Goal: Task Accomplishment & Management: Manage account settings

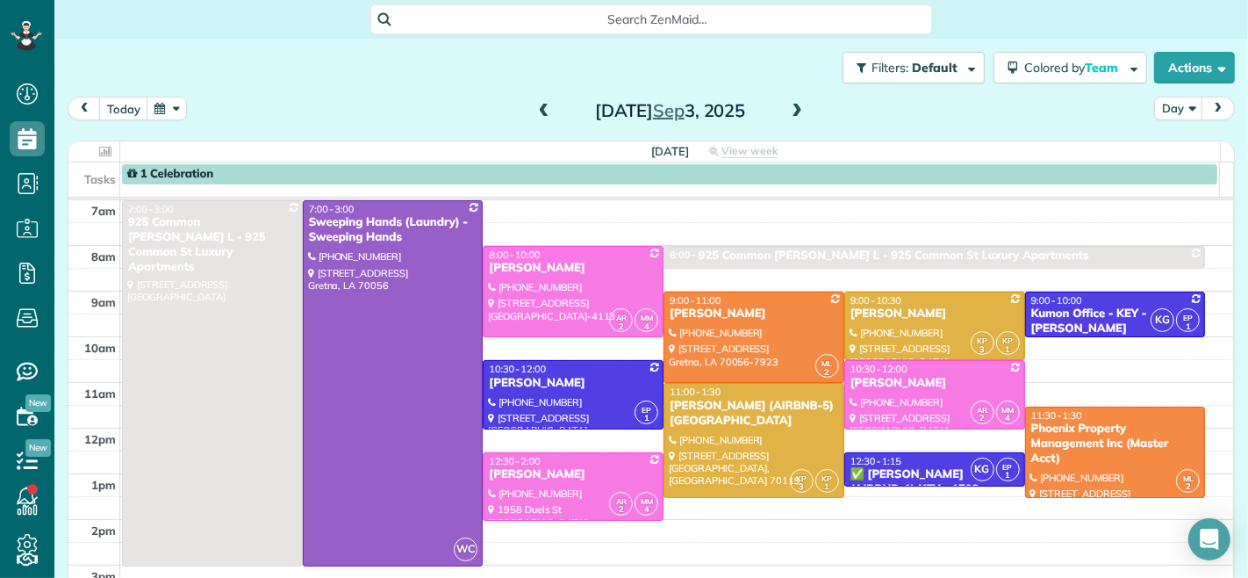
scroll to position [7, 7]
click at [793, 109] on span at bounding box center [796, 112] width 19 height 16
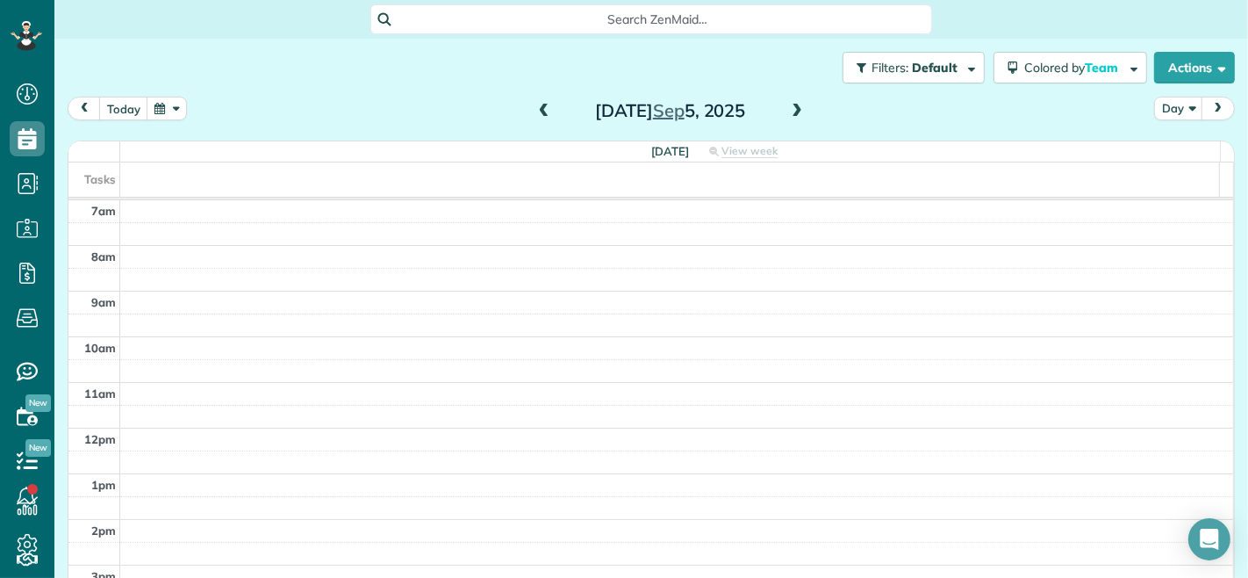
click at [793, 109] on span at bounding box center [796, 112] width 19 height 16
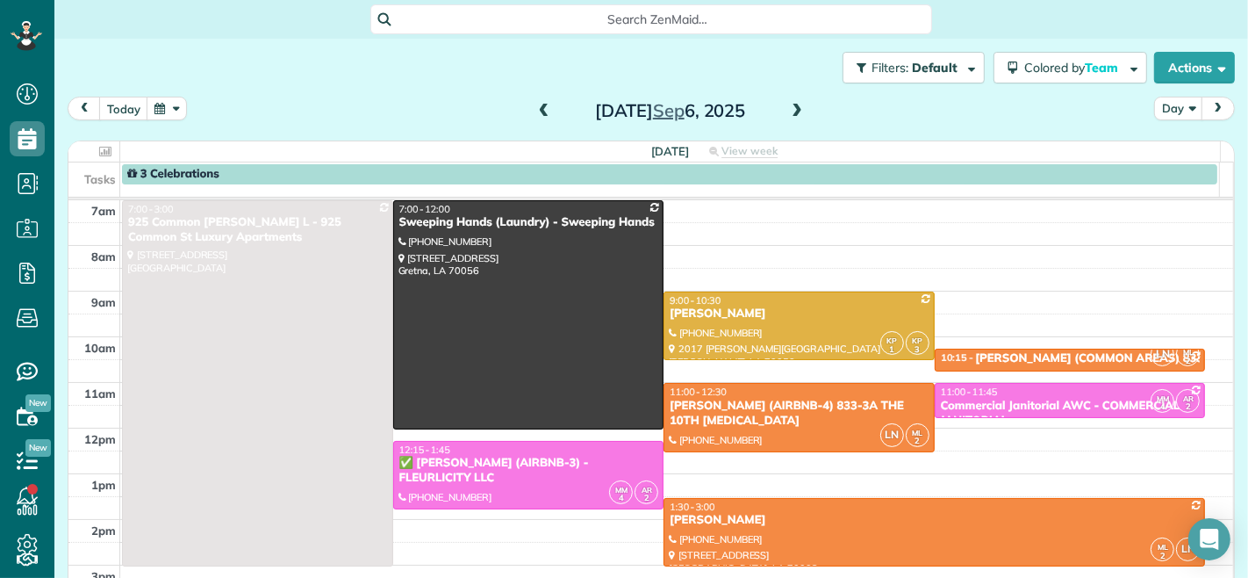
click at [793, 109] on span at bounding box center [796, 112] width 19 height 16
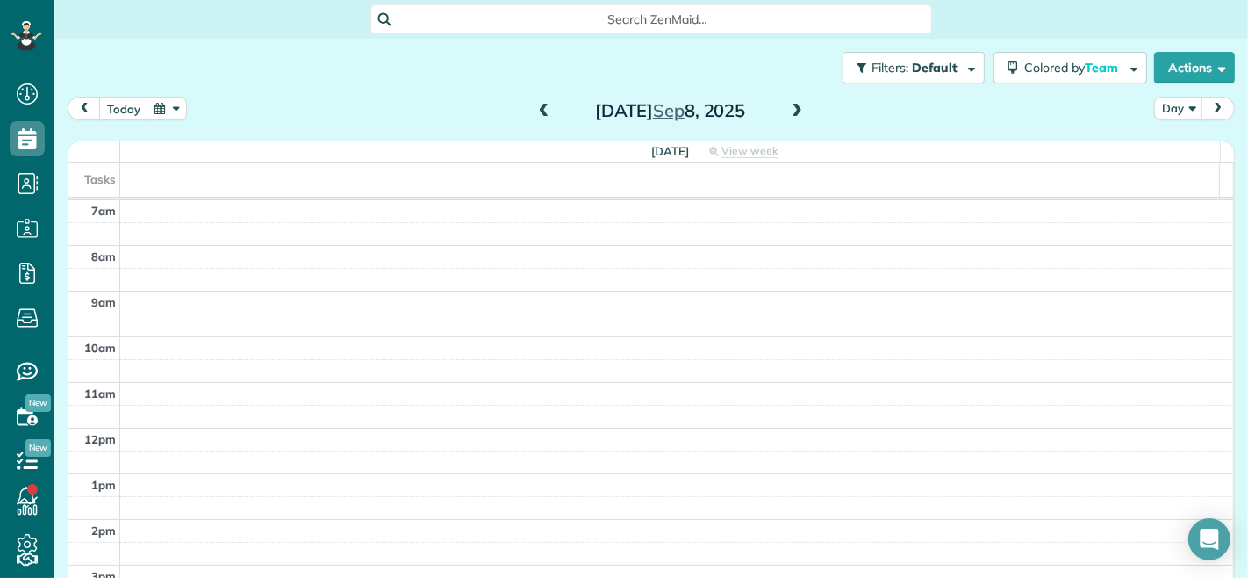
click at [793, 109] on span at bounding box center [796, 112] width 19 height 16
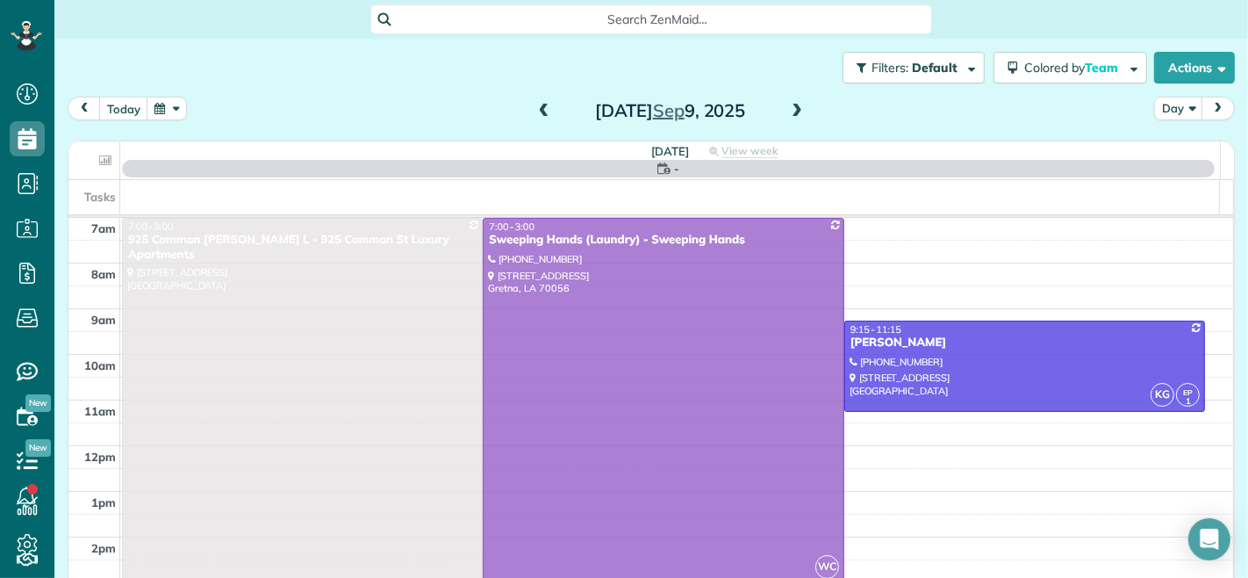
click at [793, 109] on span at bounding box center [796, 112] width 19 height 16
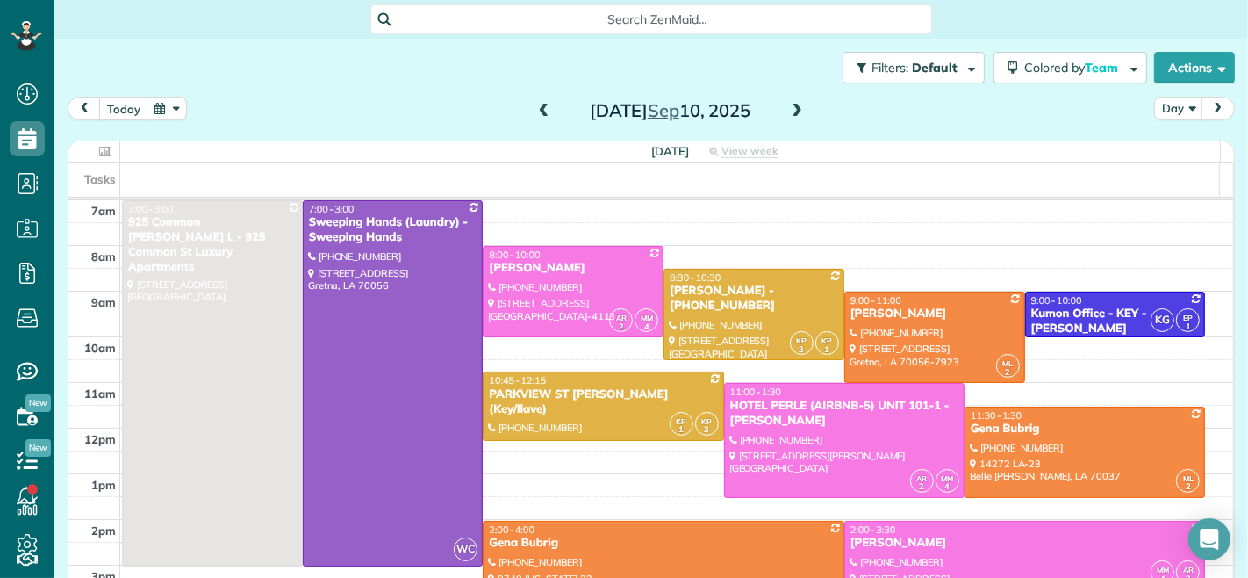
click at [793, 109] on span at bounding box center [796, 112] width 19 height 16
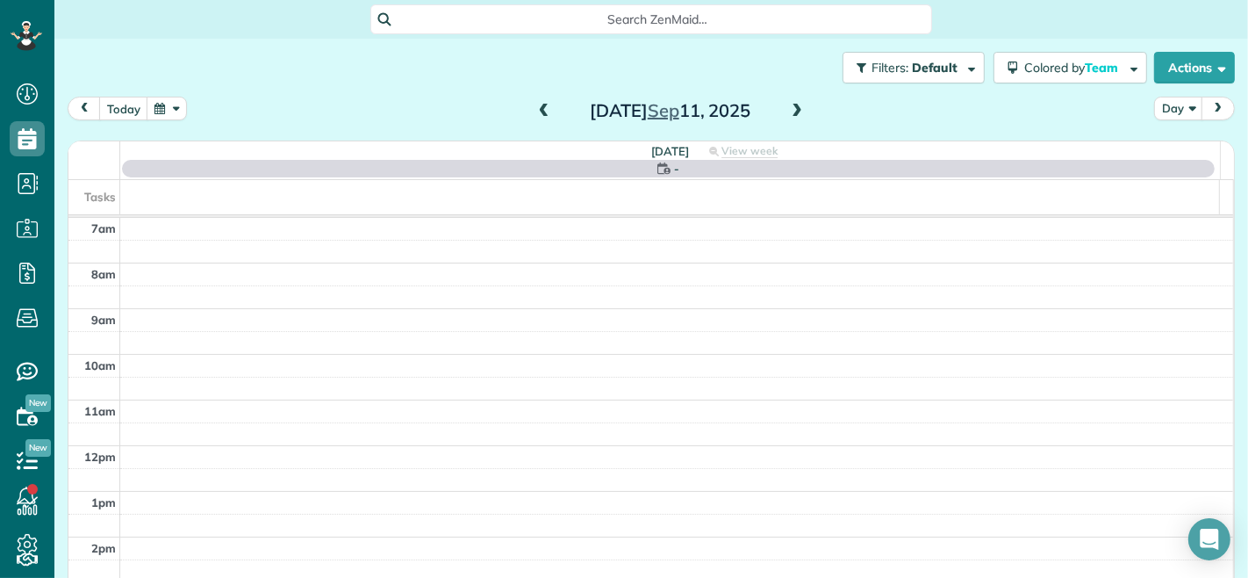
click at [793, 109] on span at bounding box center [796, 112] width 19 height 16
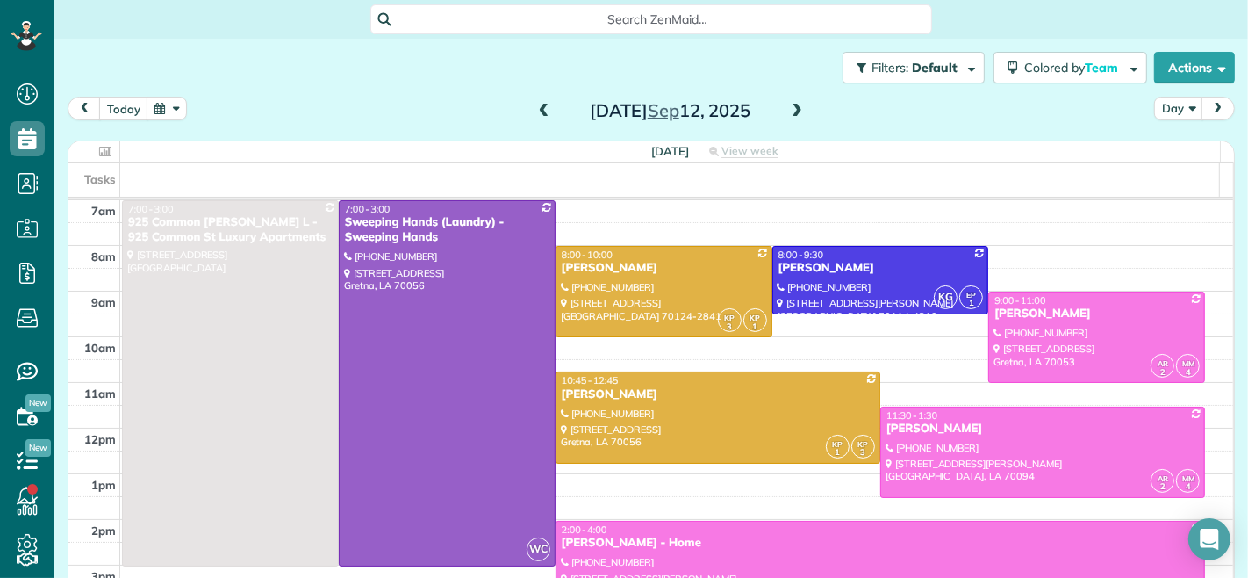
click at [793, 109] on span at bounding box center [796, 112] width 19 height 16
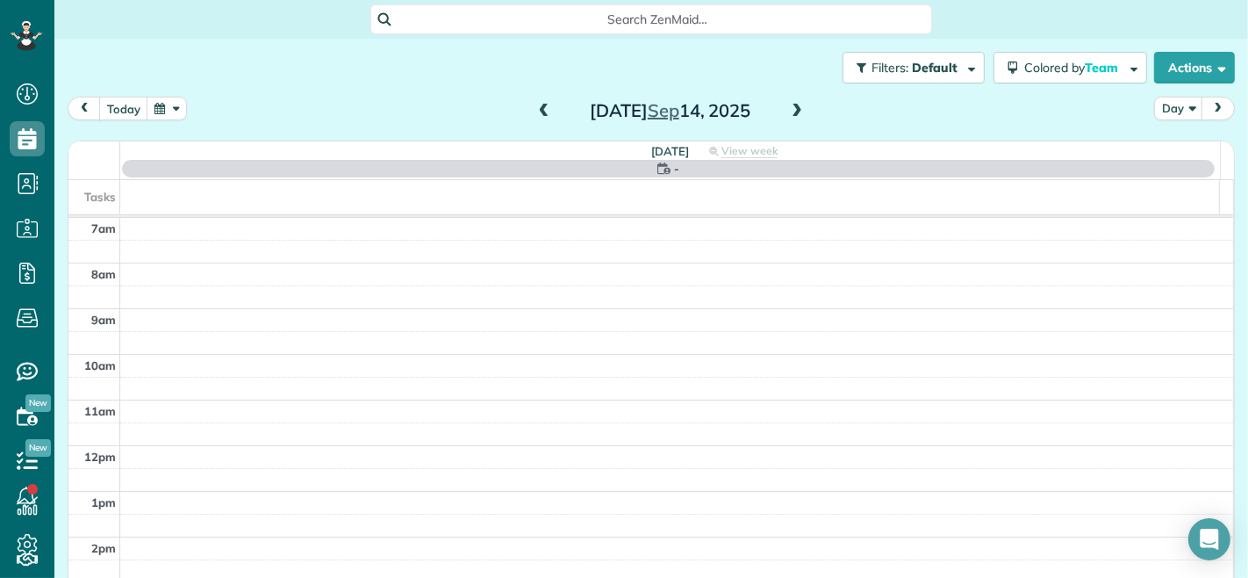
click at [793, 109] on span at bounding box center [796, 112] width 19 height 16
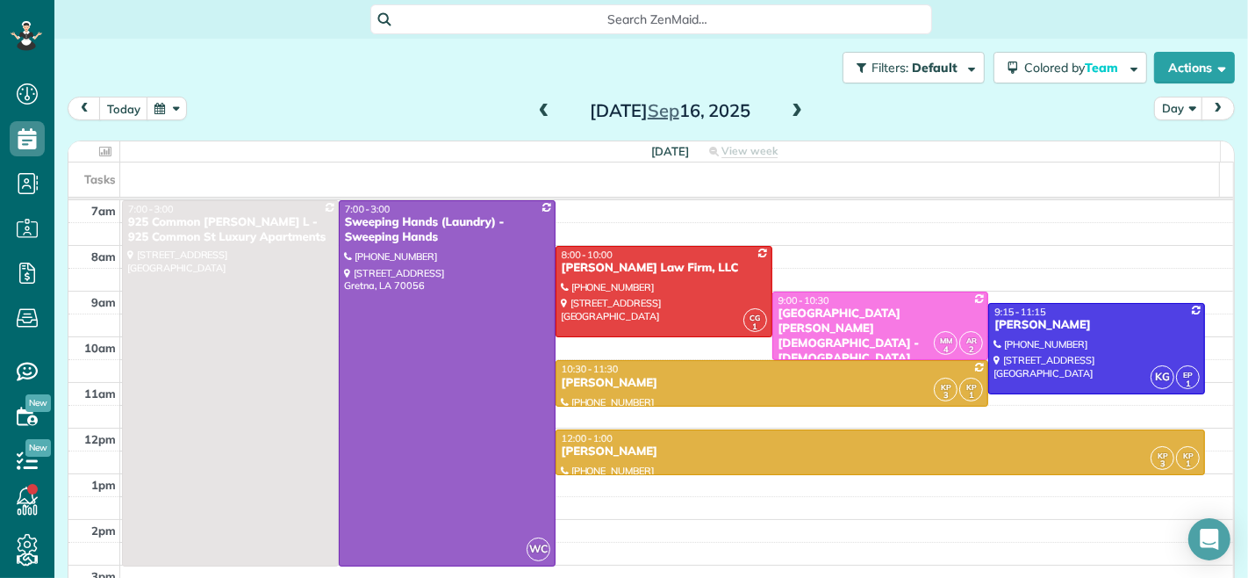
click at [792, 114] on span at bounding box center [796, 112] width 19 height 16
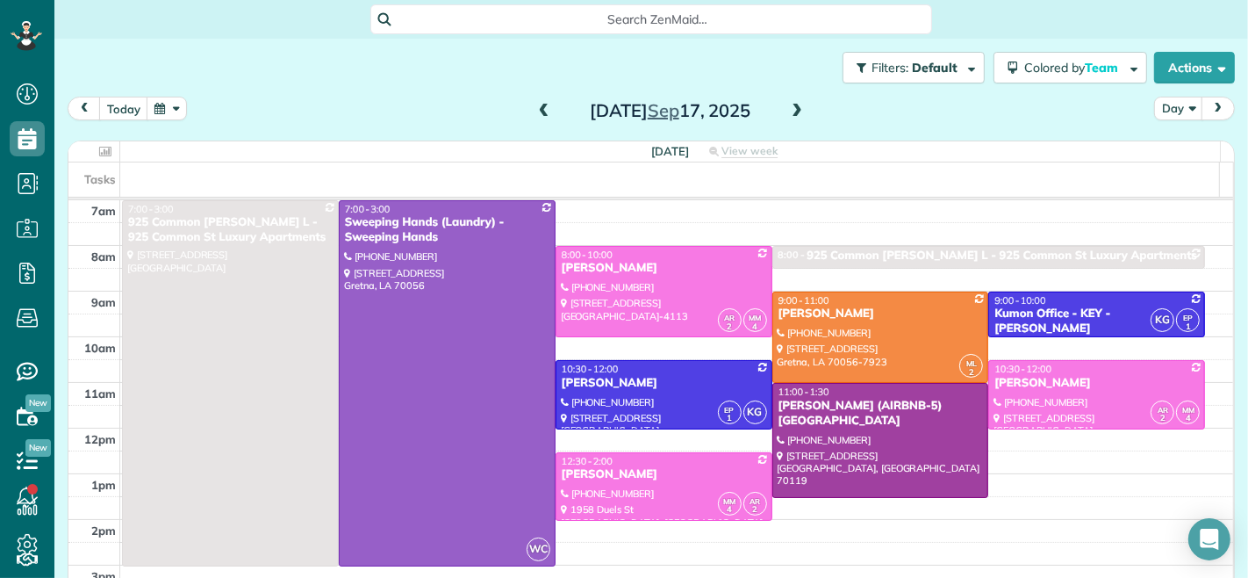
click at [535, 111] on span at bounding box center [544, 112] width 19 height 16
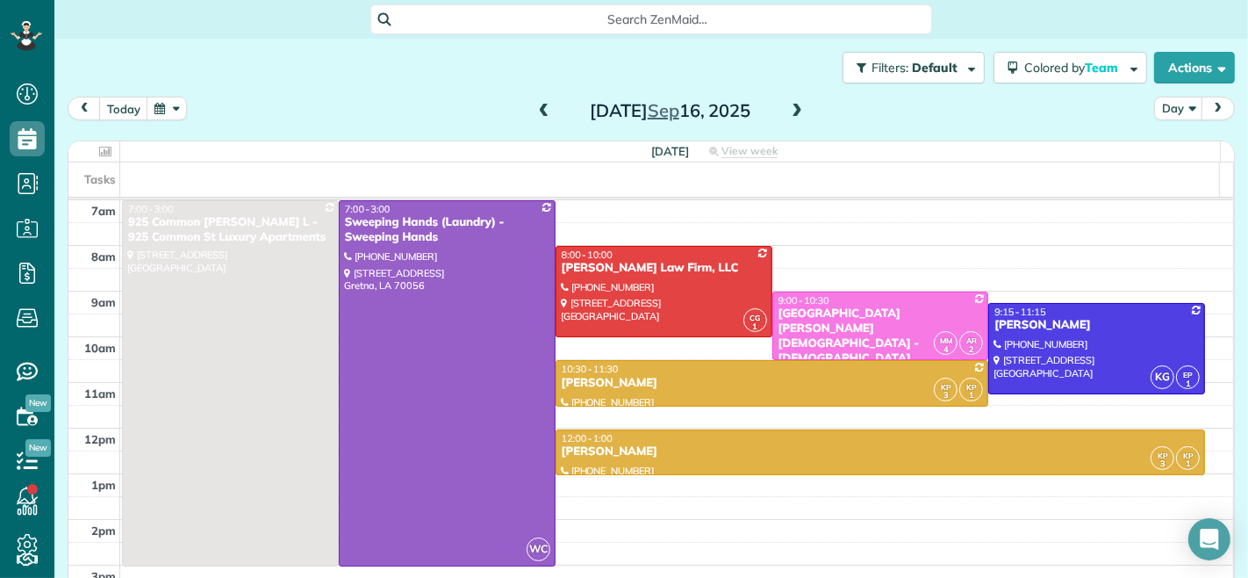
click at [795, 105] on span at bounding box center [796, 112] width 19 height 16
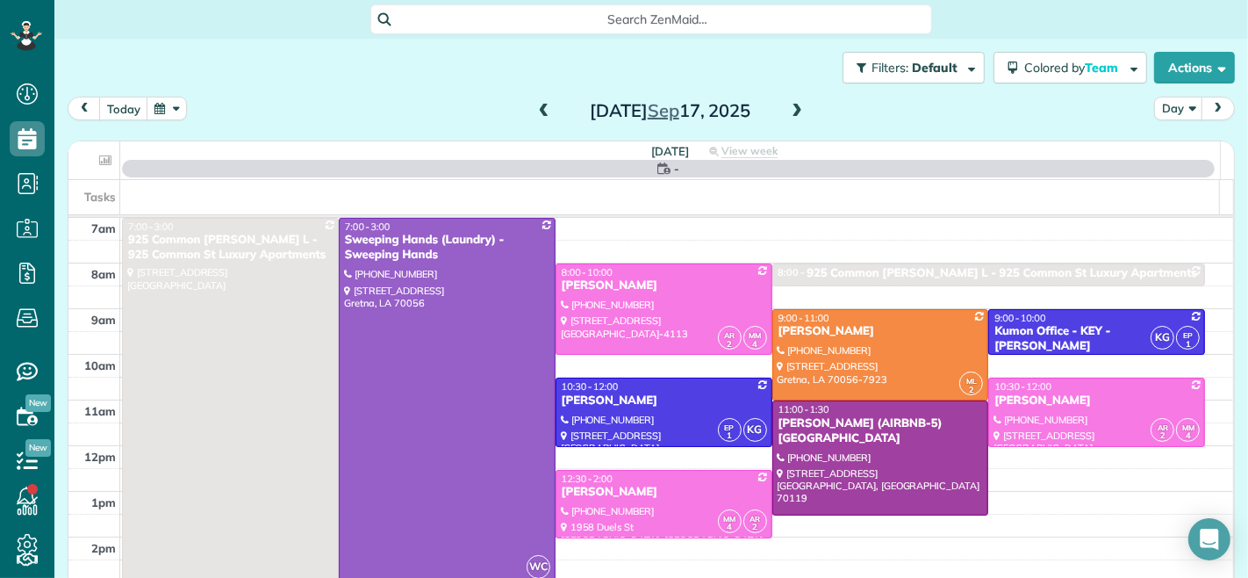
click at [794, 106] on span at bounding box center [796, 112] width 19 height 16
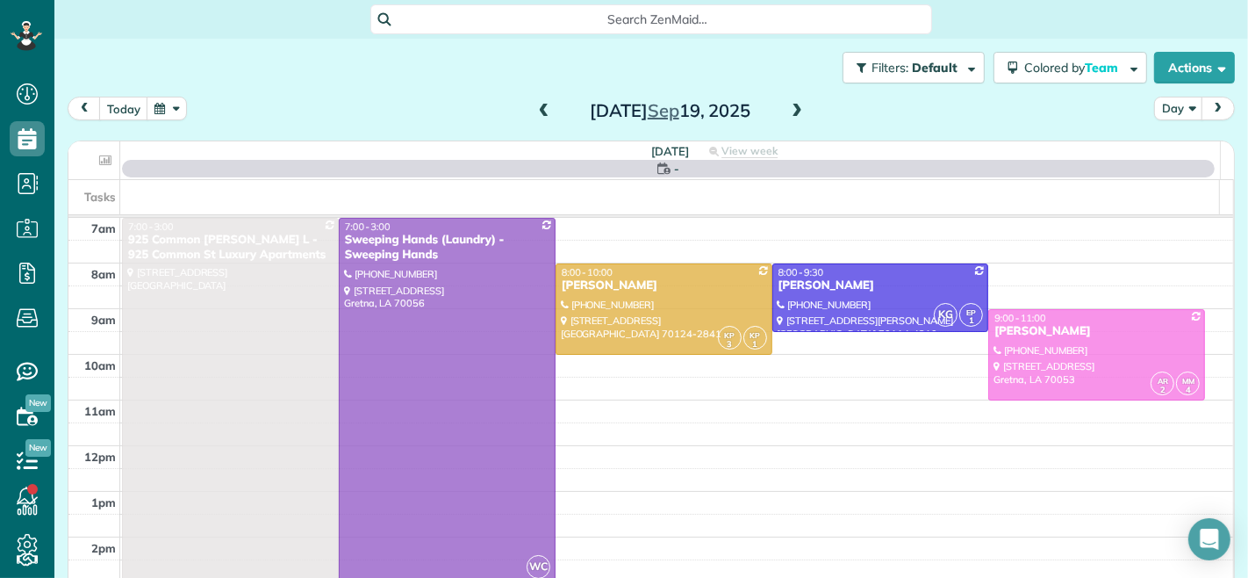
click at [794, 106] on span at bounding box center [796, 112] width 19 height 16
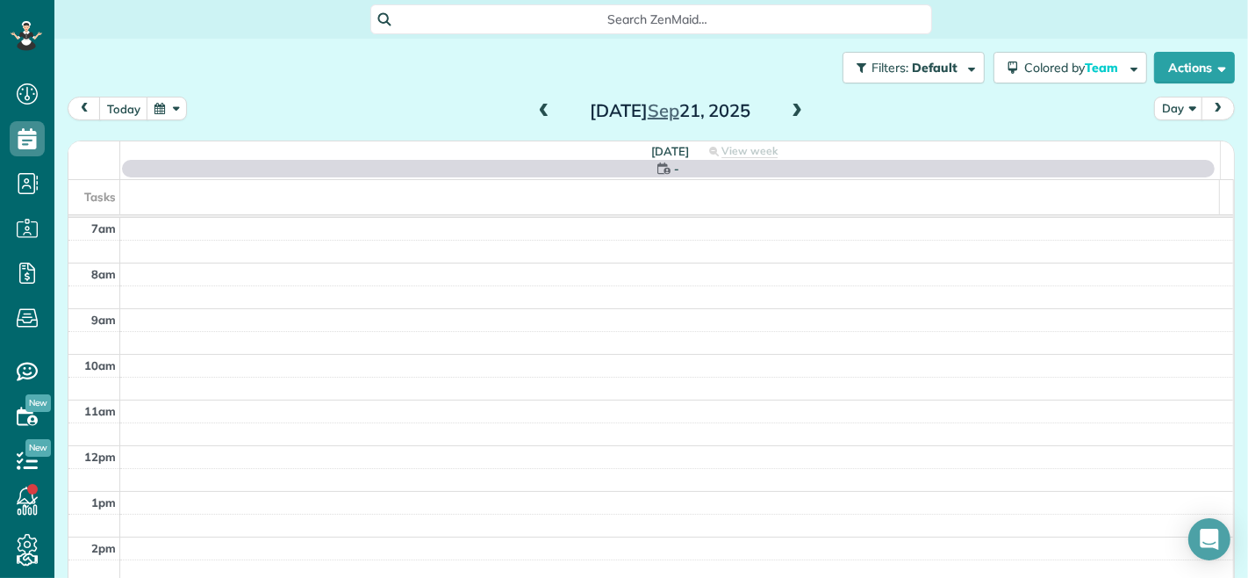
click at [794, 106] on span at bounding box center [796, 112] width 19 height 16
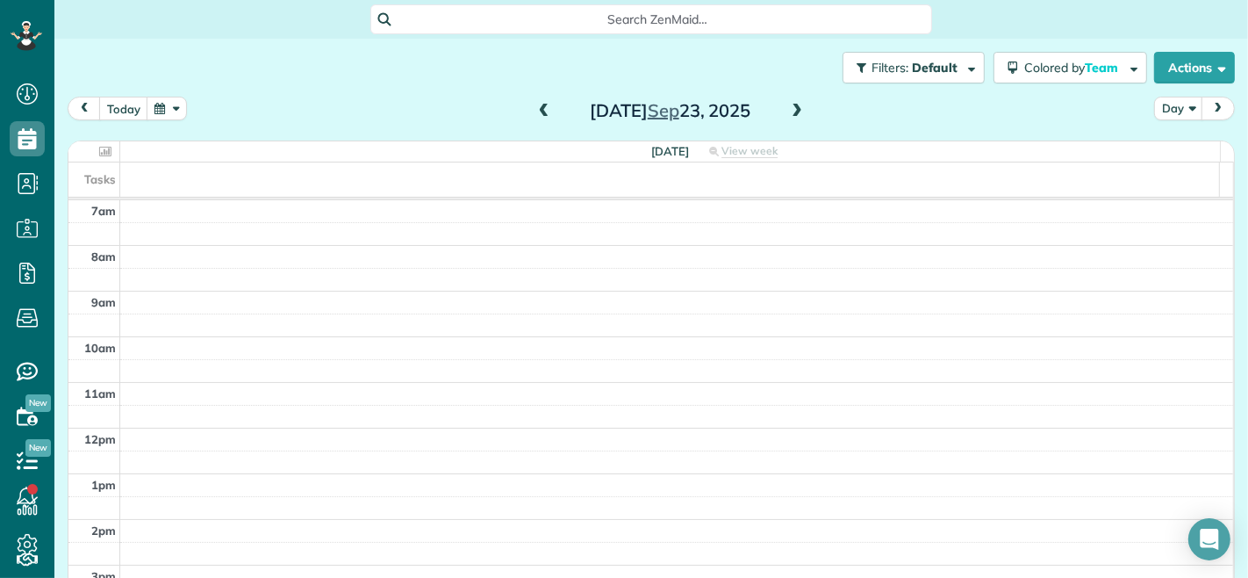
click at [794, 106] on span at bounding box center [796, 112] width 19 height 16
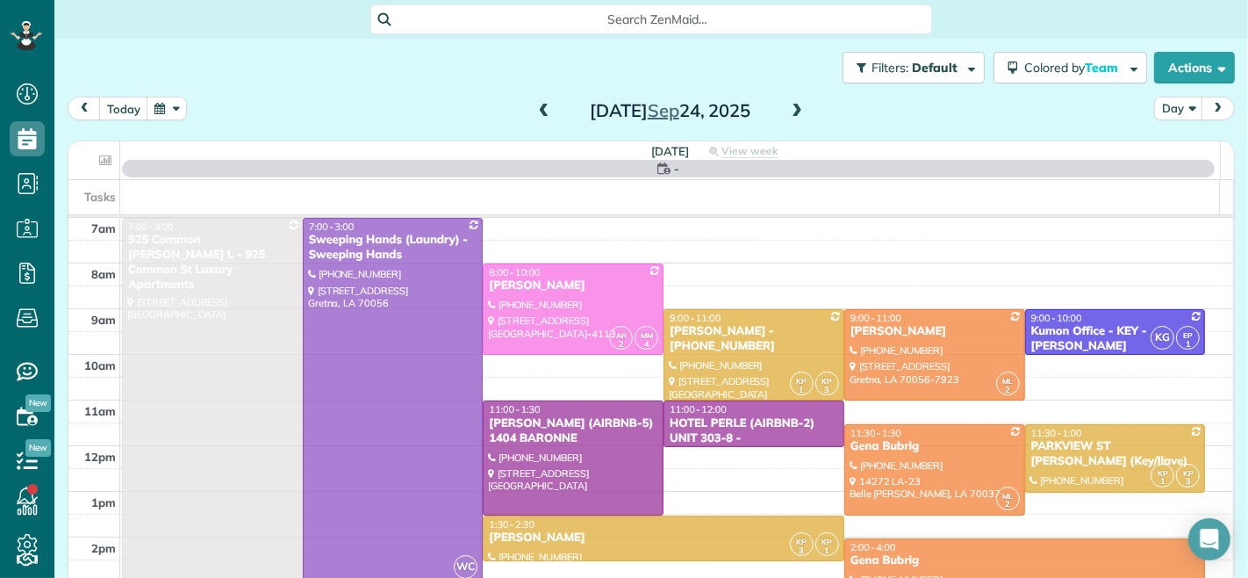
click at [794, 106] on span at bounding box center [796, 112] width 19 height 16
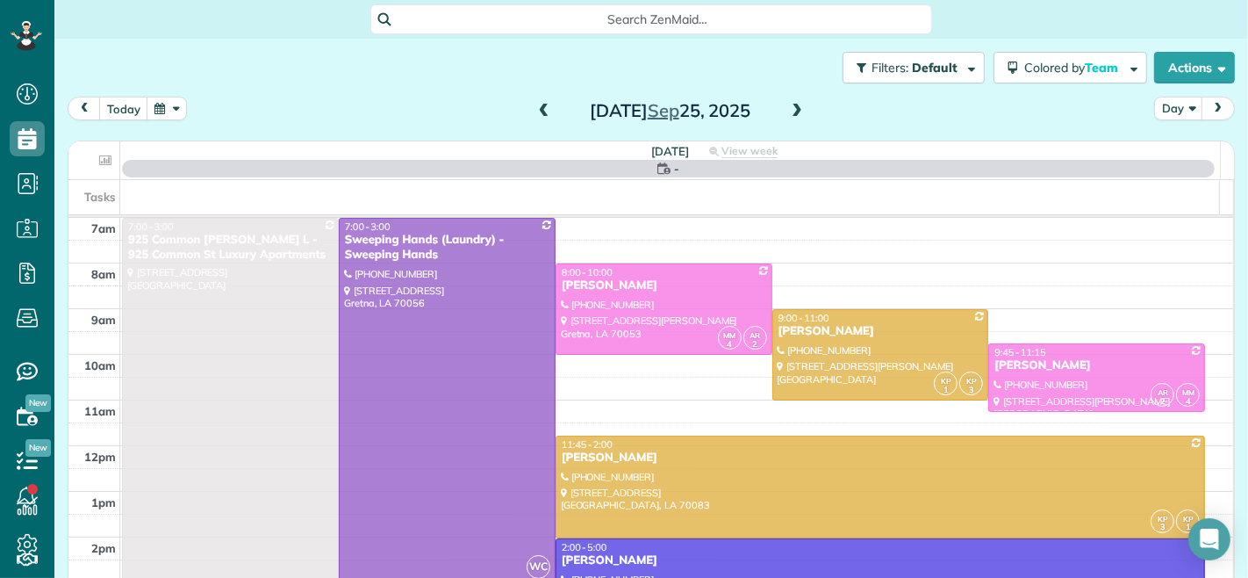
click at [794, 106] on span at bounding box center [796, 112] width 19 height 16
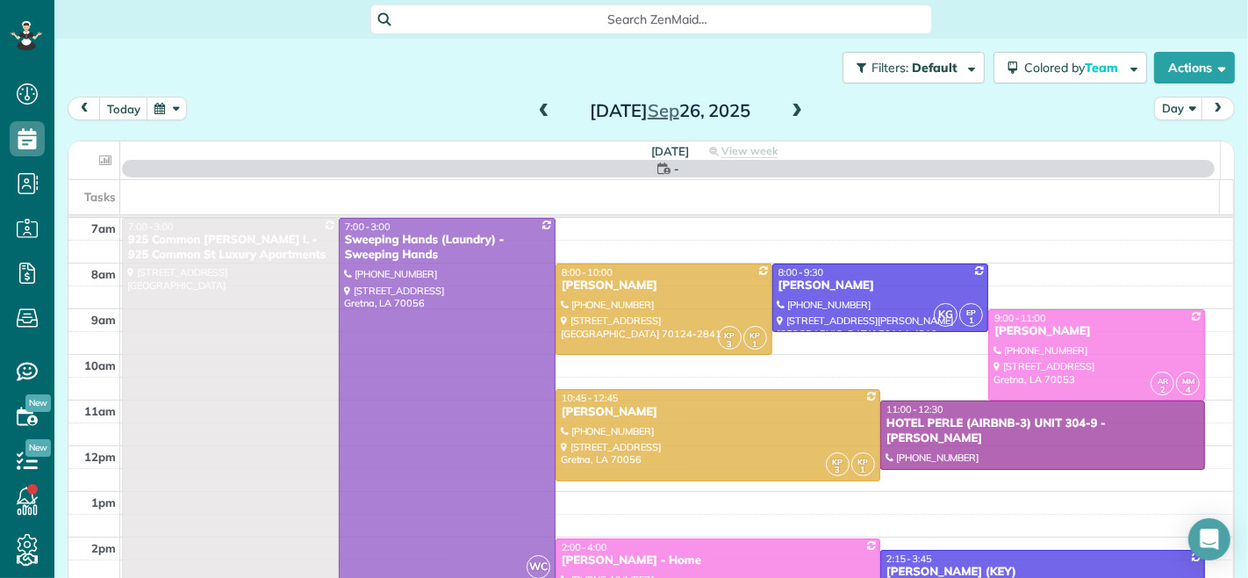
click at [794, 106] on span at bounding box center [796, 112] width 19 height 16
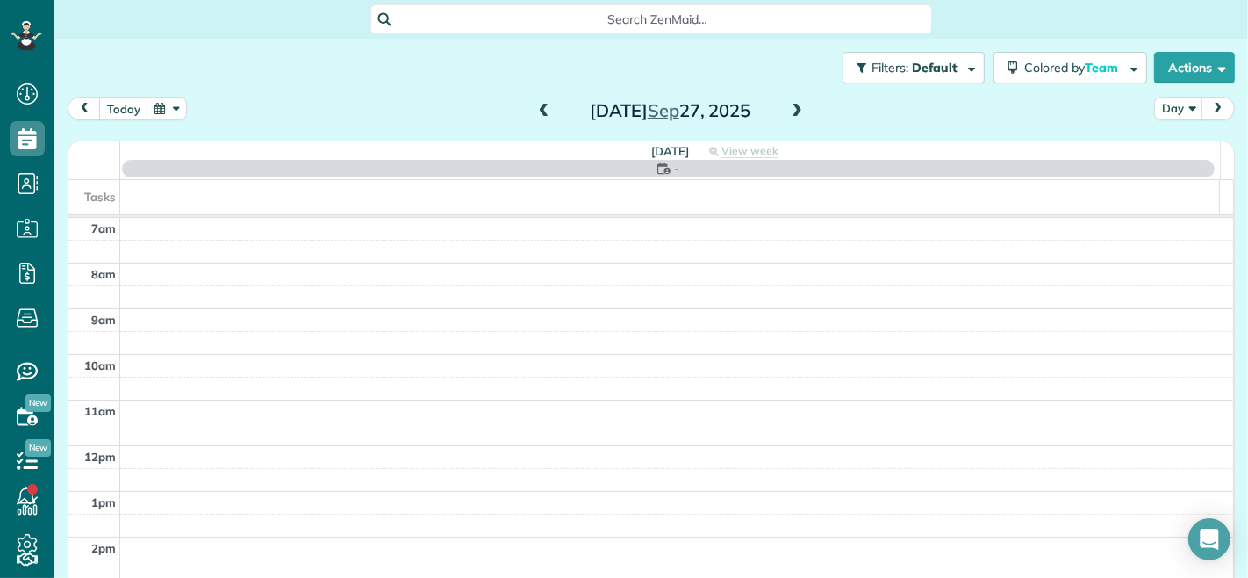
click at [794, 106] on span at bounding box center [796, 112] width 19 height 16
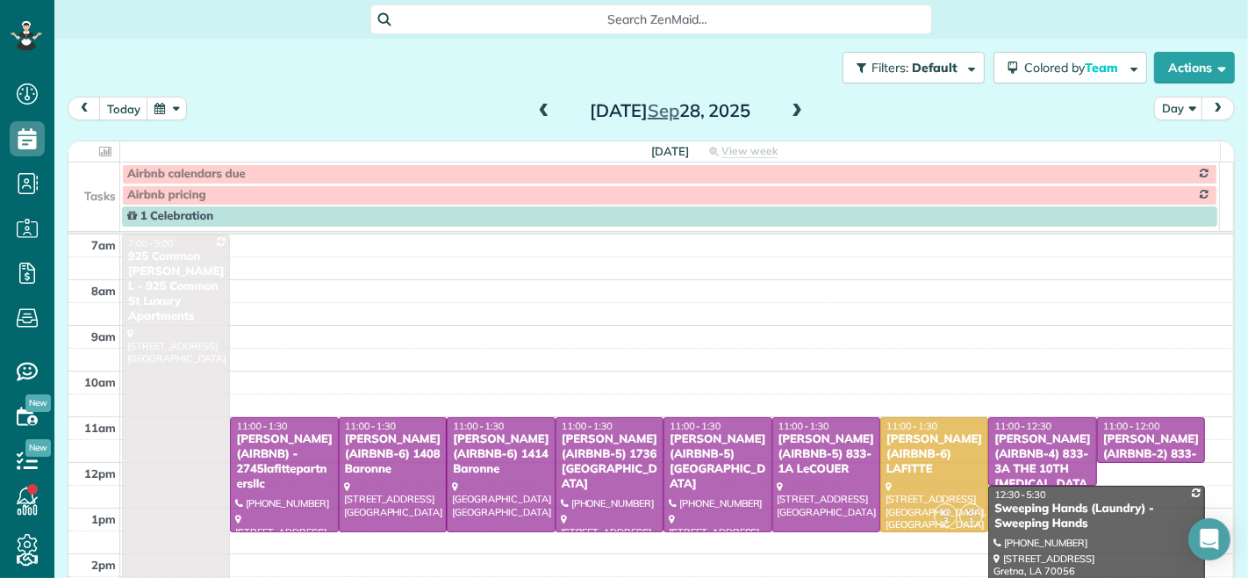
click at [794, 106] on span at bounding box center [796, 112] width 19 height 16
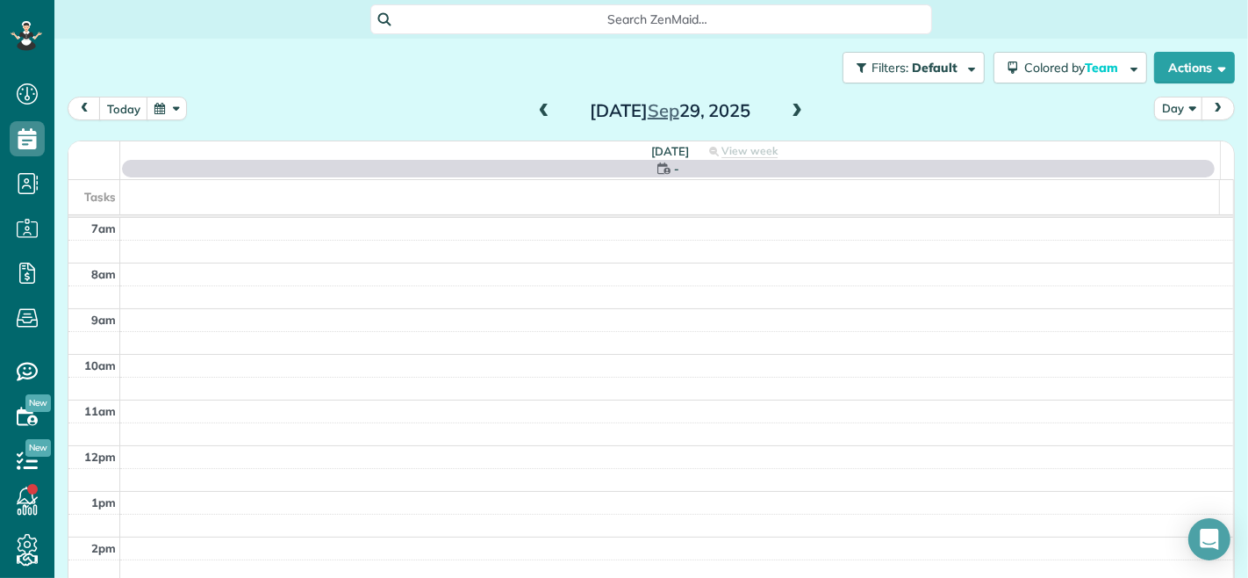
click at [794, 106] on span at bounding box center [796, 112] width 19 height 16
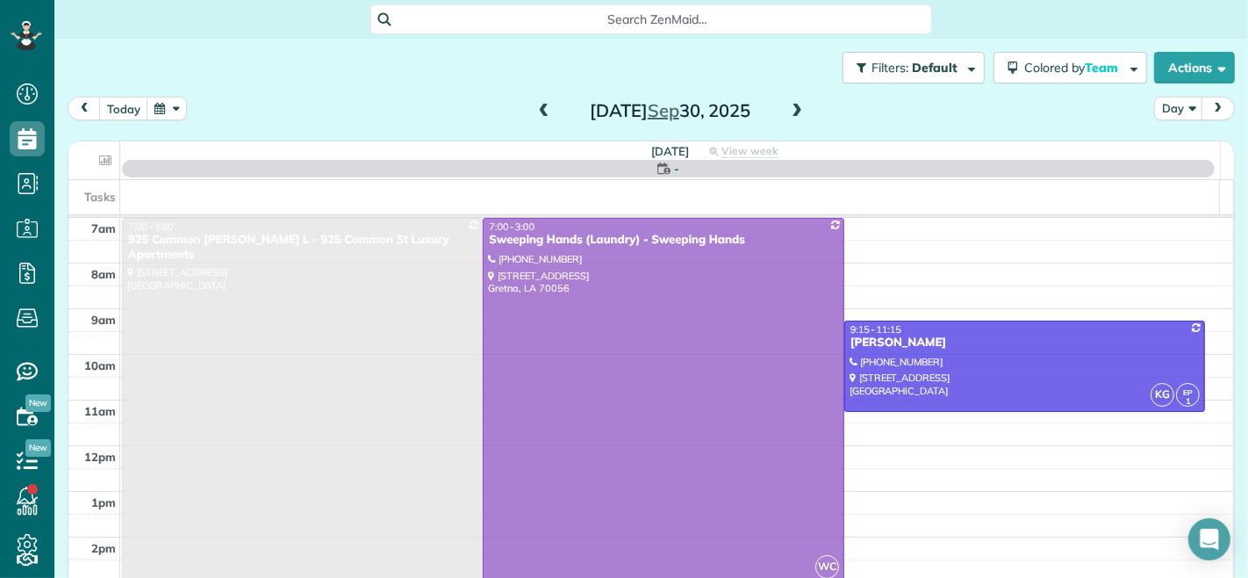
click at [794, 106] on span at bounding box center [796, 112] width 19 height 16
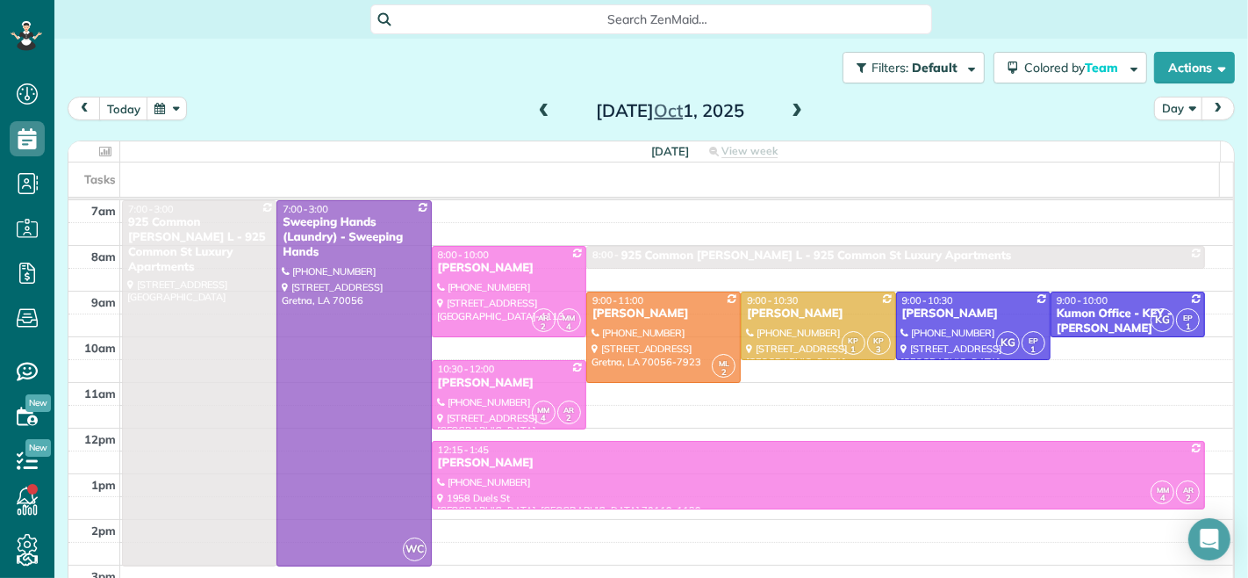
click at [794, 106] on span at bounding box center [796, 112] width 19 height 16
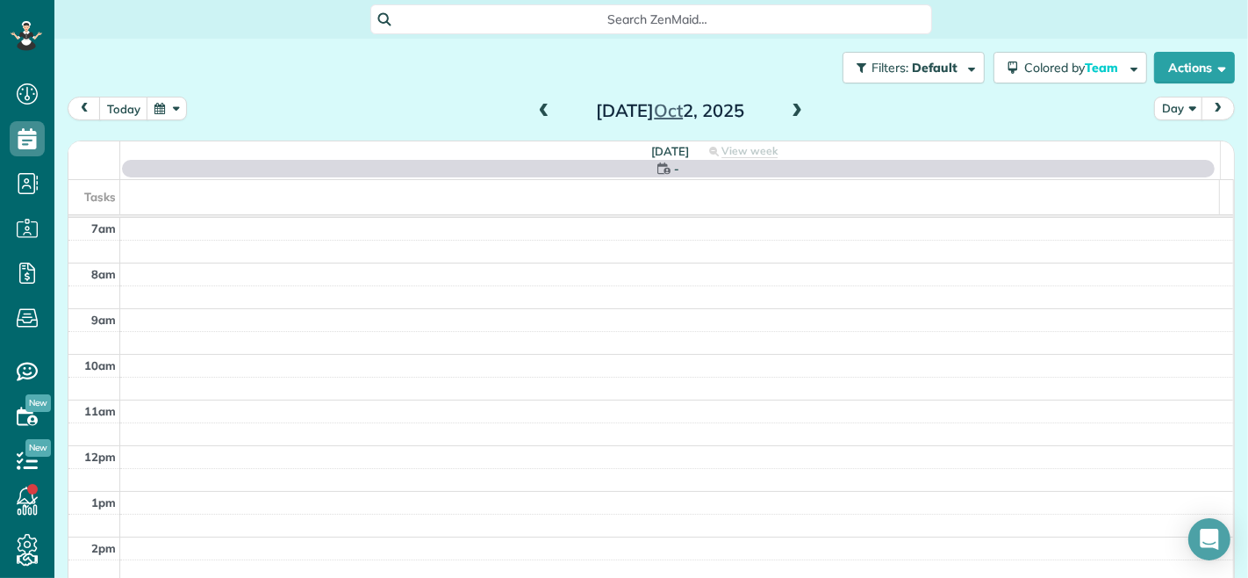
click at [794, 106] on span at bounding box center [796, 112] width 19 height 16
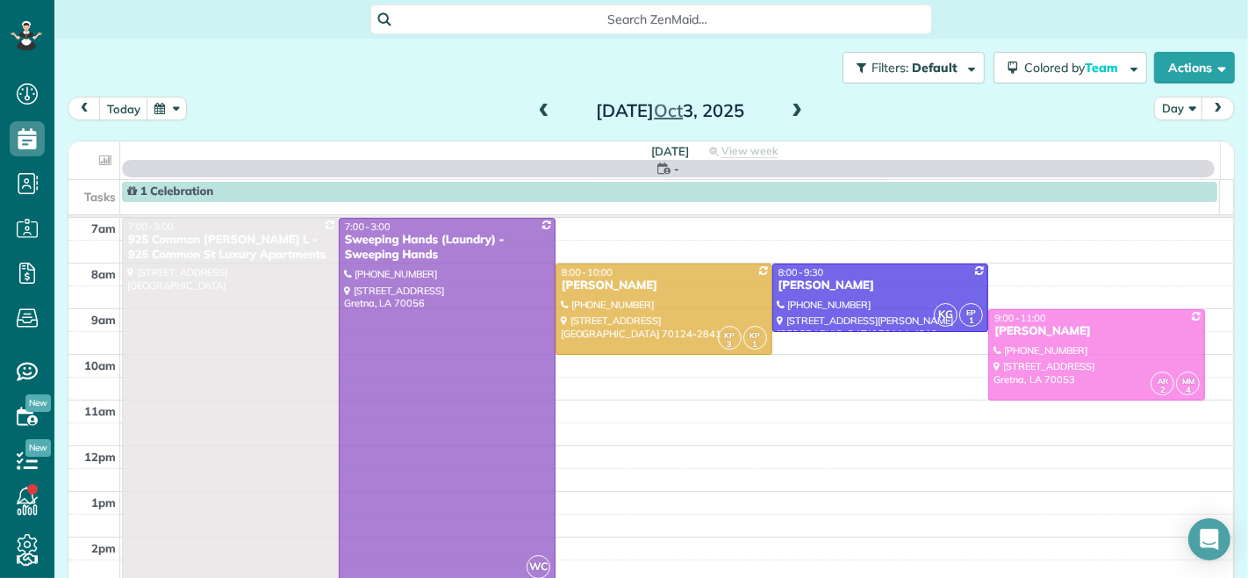
click at [794, 106] on span at bounding box center [796, 112] width 19 height 16
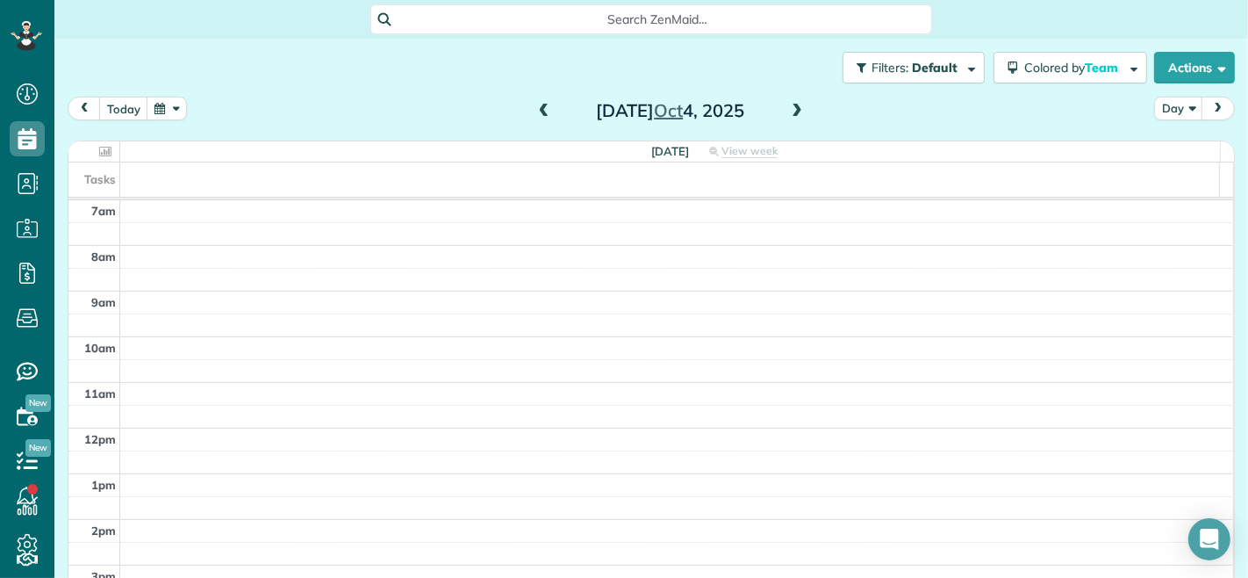
click at [794, 106] on span at bounding box center [796, 112] width 19 height 16
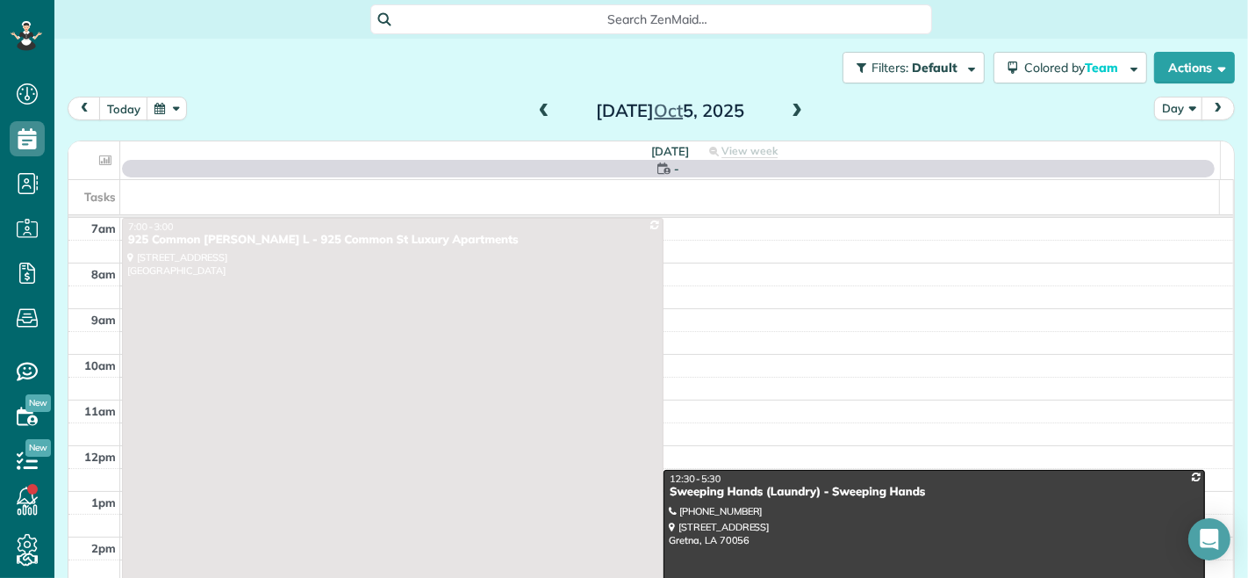
click at [794, 107] on span at bounding box center [796, 112] width 19 height 16
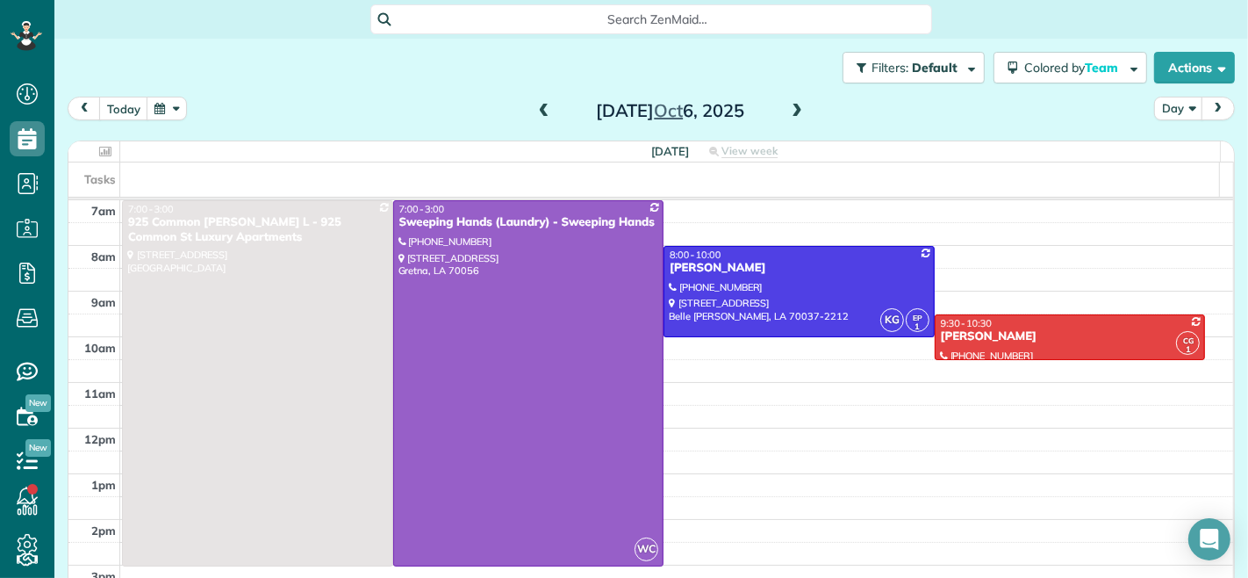
click at [794, 107] on span at bounding box center [796, 112] width 19 height 16
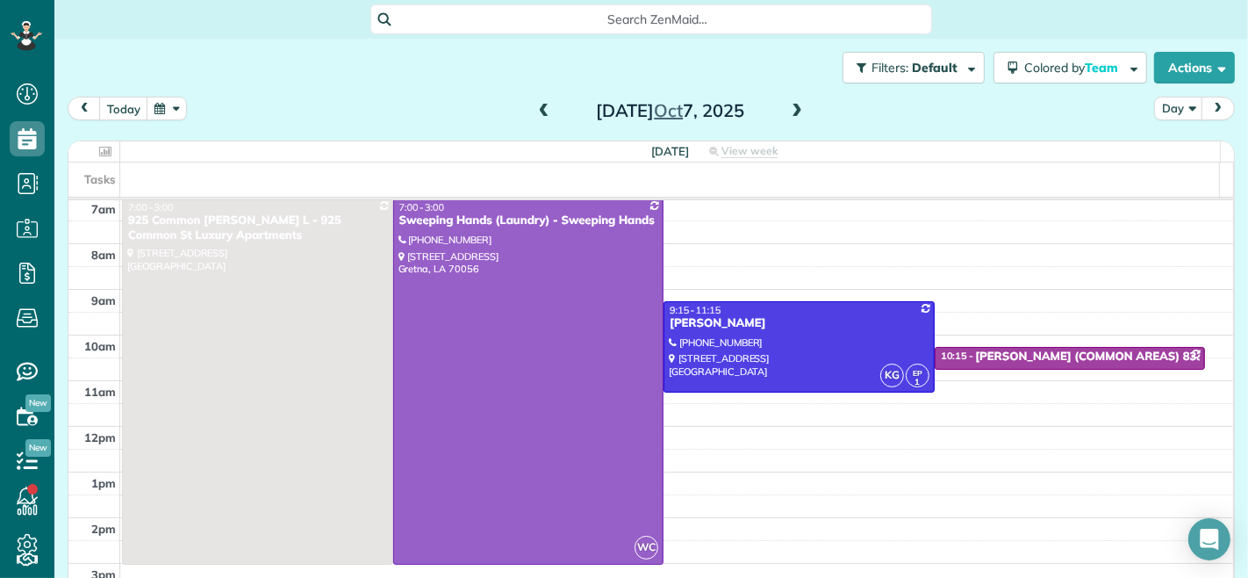
scroll to position [0, 0]
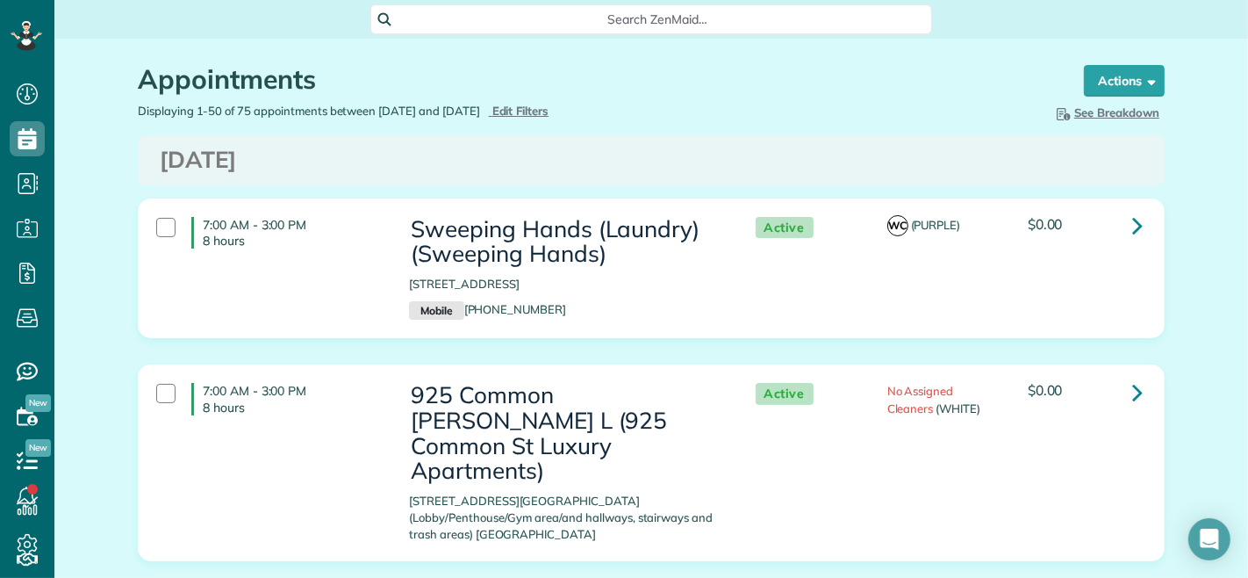
scroll to position [7, 7]
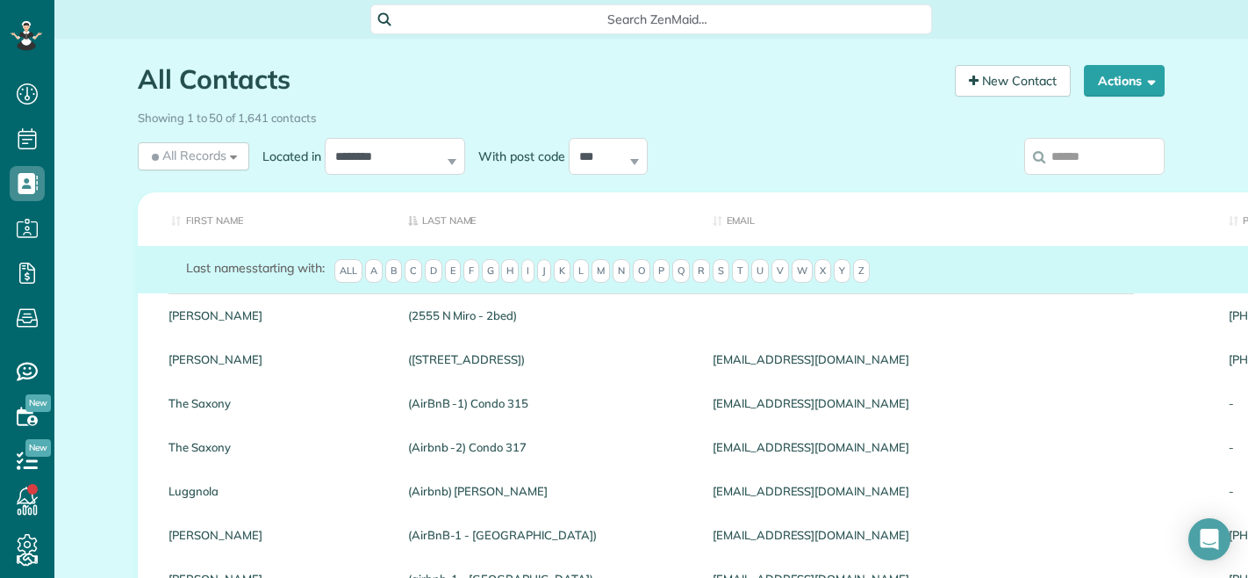
click at [1074, 163] on input "search" at bounding box center [1095, 156] width 140 height 37
click at [1074, 159] on input "search" at bounding box center [1095, 156] width 140 height 37
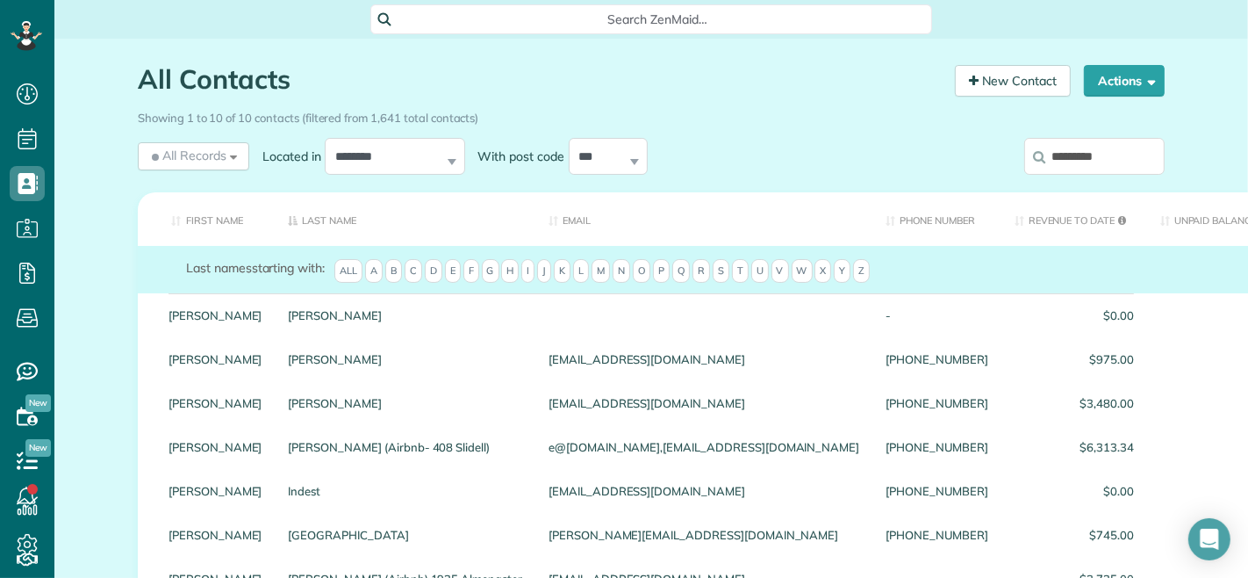
click at [1096, 161] on input "*********" at bounding box center [1095, 156] width 140 height 37
click at [1069, 158] on input "*********" at bounding box center [1095, 156] width 140 height 37
type input "*********"
click at [1033, 153] on icon at bounding box center [1039, 156] width 12 height 13
click at [1028, 153] on input "*********" at bounding box center [1095, 156] width 140 height 37
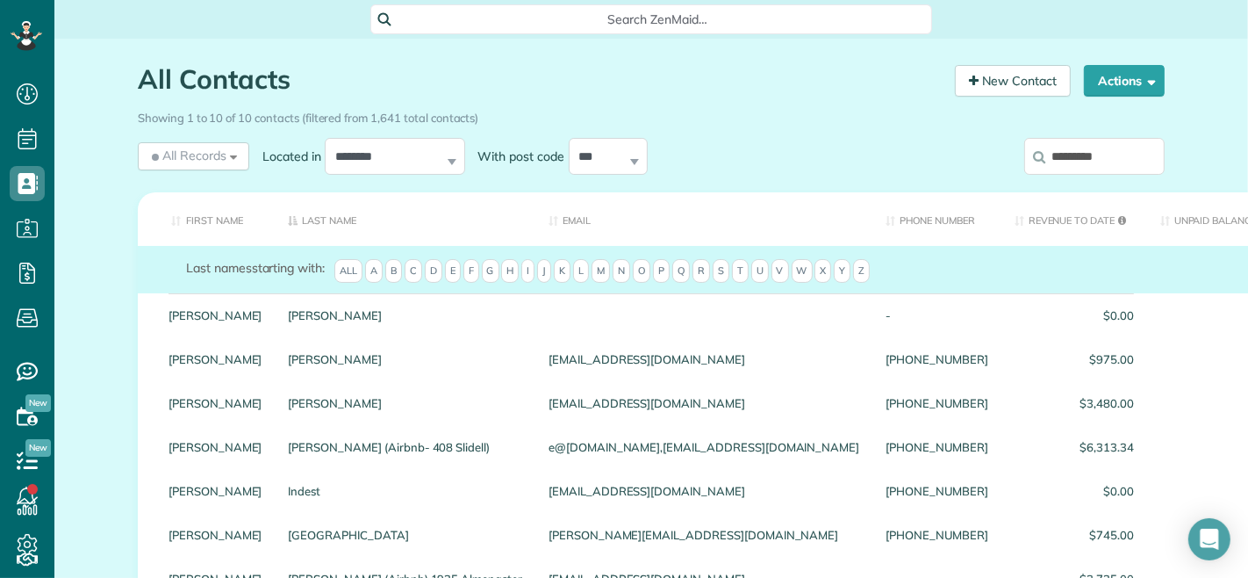
click at [1081, 159] on input "*********" at bounding box center [1095, 156] width 140 height 37
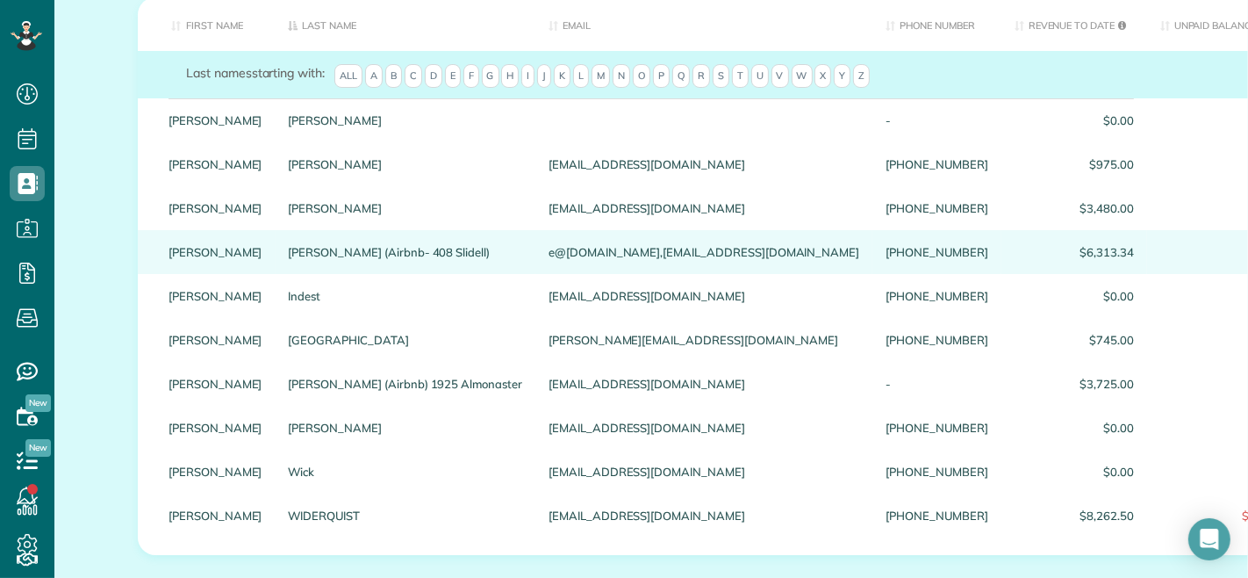
scroll to position [292, 0]
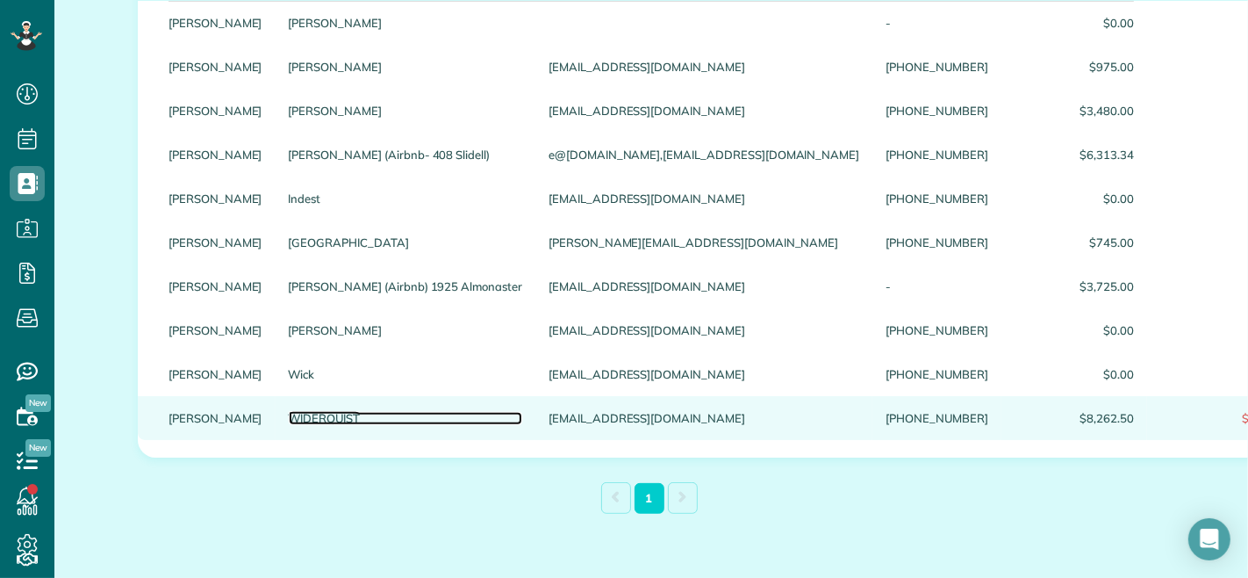
click at [291, 424] on link "WIDERQUIST" at bounding box center [406, 418] width 234 height 12
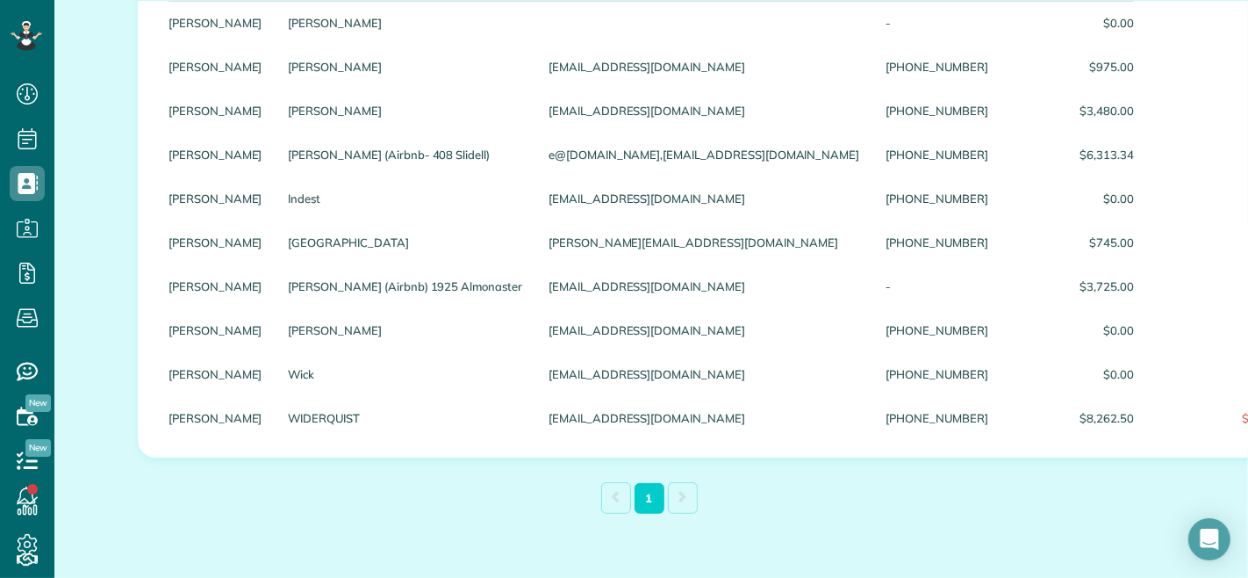
scroll to position [0, 0]
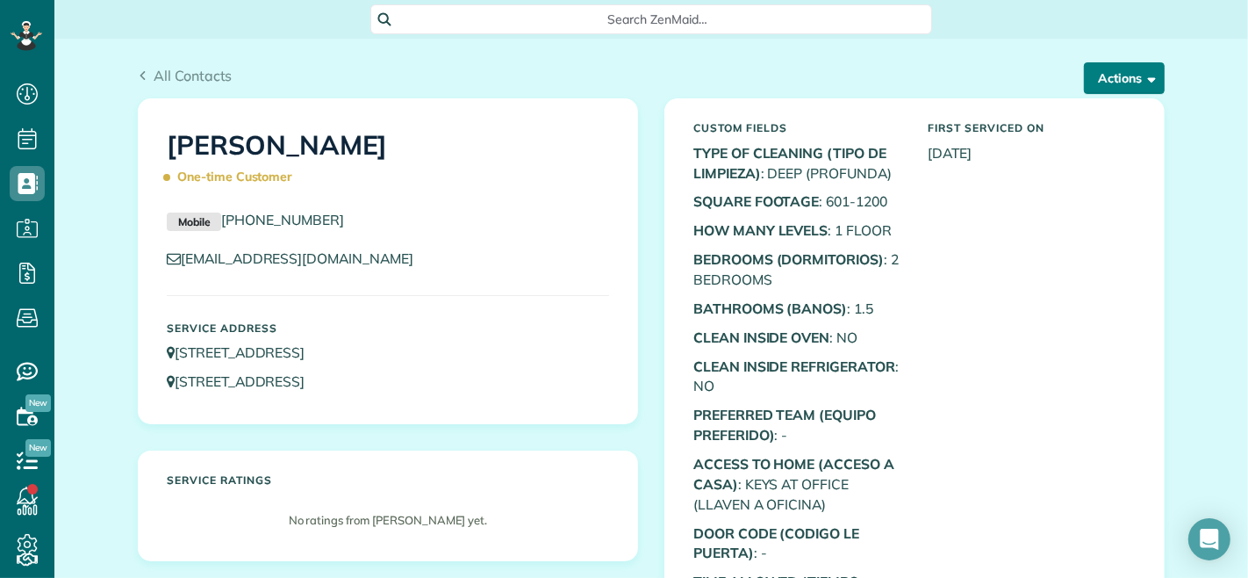
click at [1103, 80] on button "Actions" at bounding box center [1124, 78] width 81 height 32
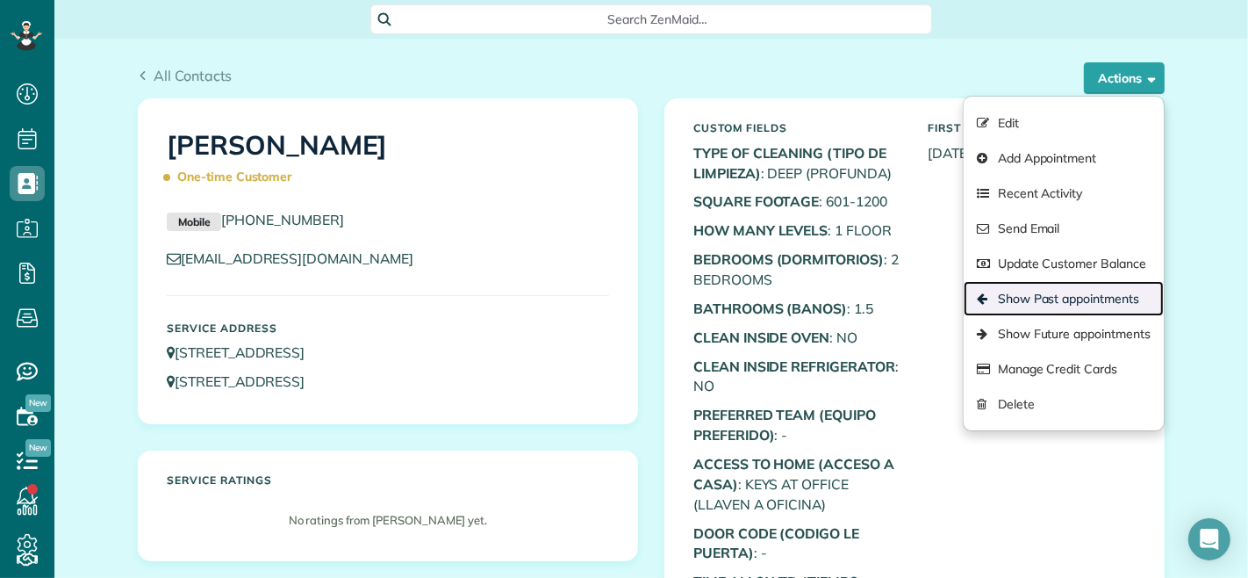
click at [1055, 295] on link "Show Past appointments" at bounding box center [1064, 298] width 200 height 35
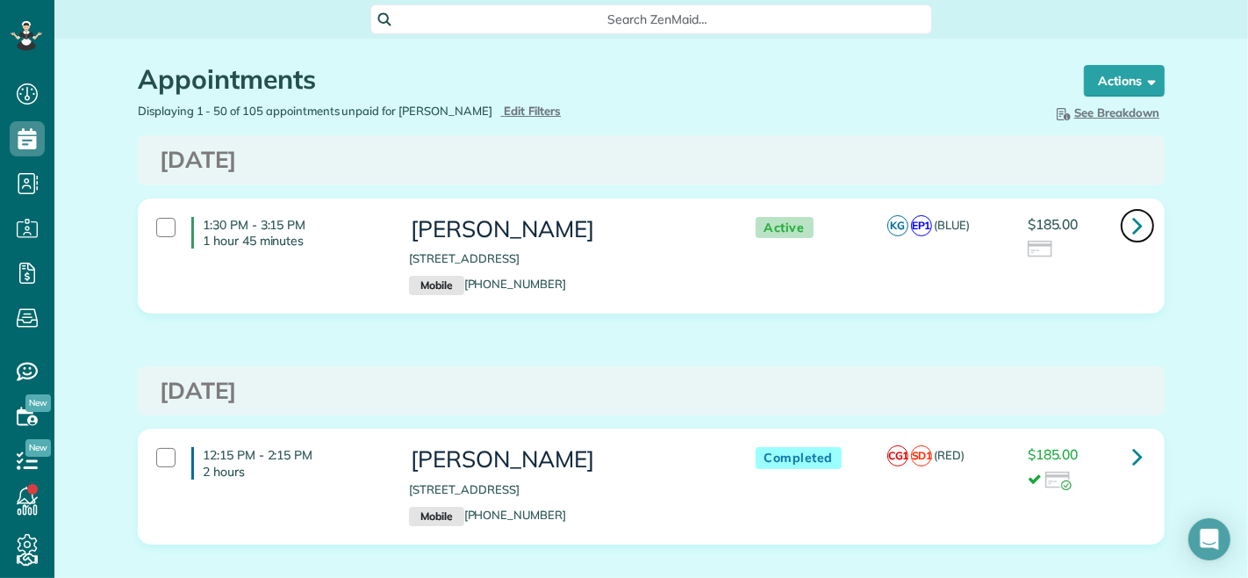
click at [1133, 225] on icon at bounding box center [1138, 225] width 11 height 31
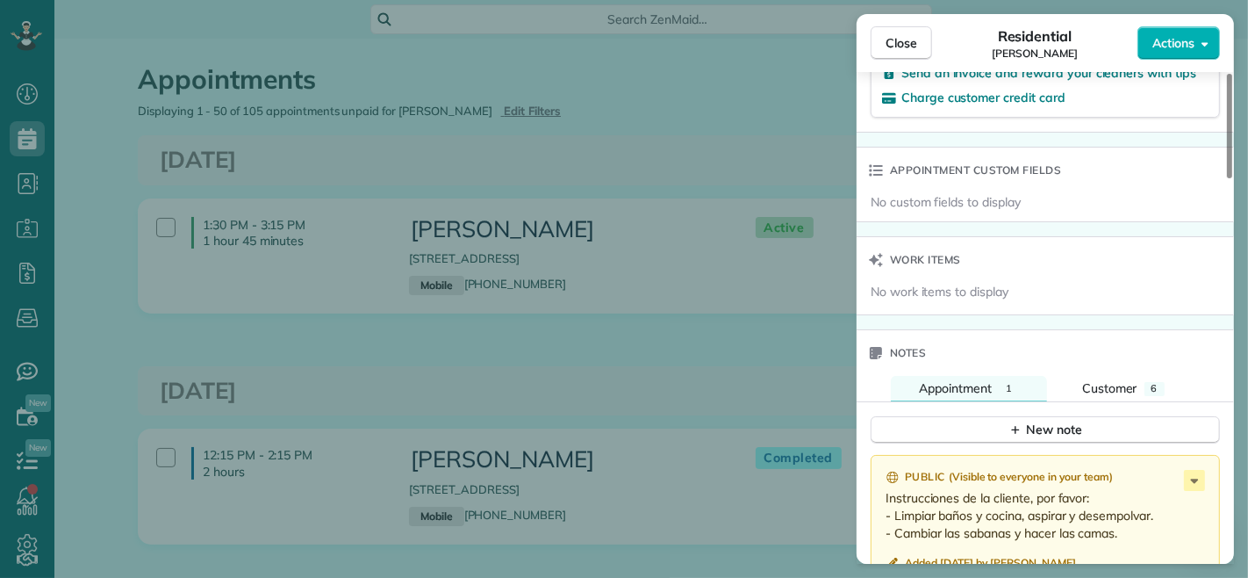
scroll to position [1419, 0]
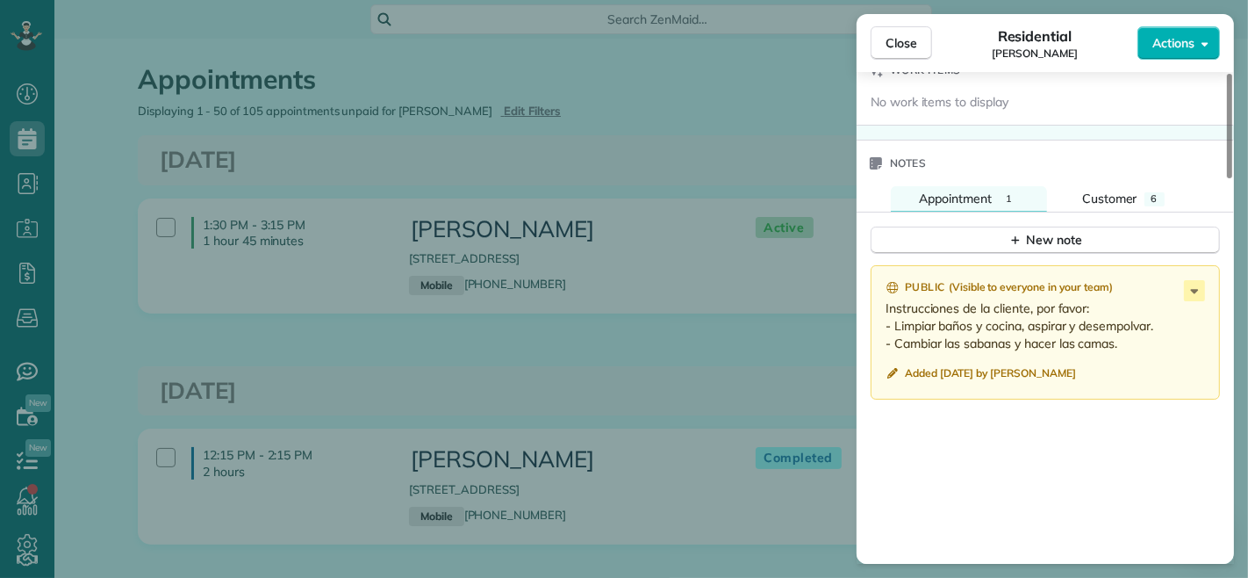
click at [888, 36] on span "Close" at bounding box center [902, 43] width 32 height 18
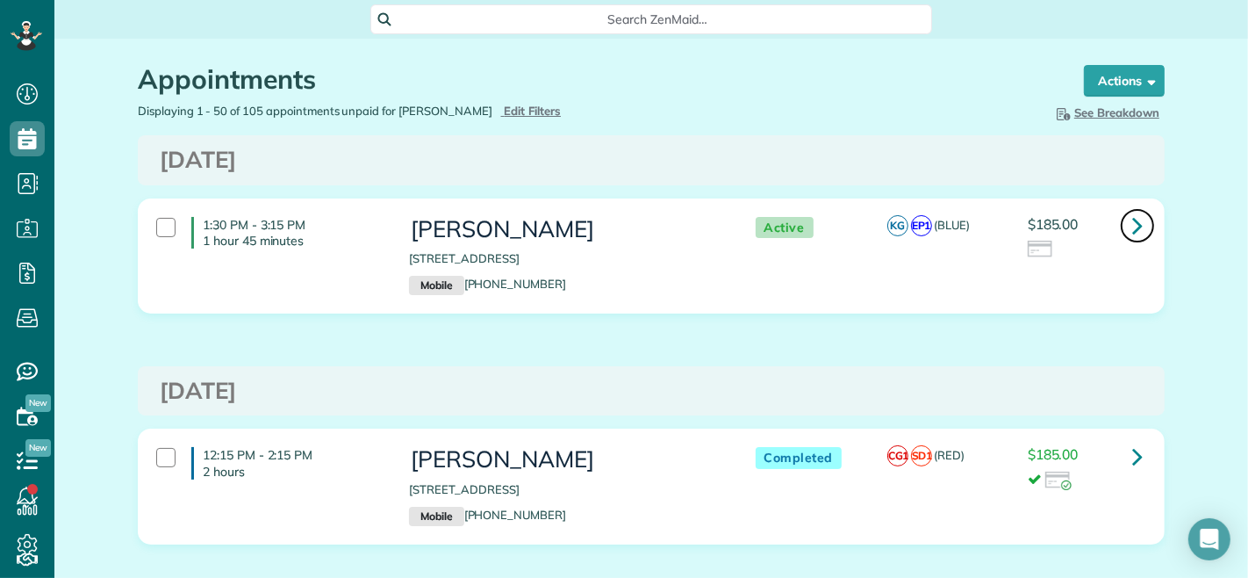
click at [1133, 217] on icon at bounding box center [1138, 225] width 11 height 31
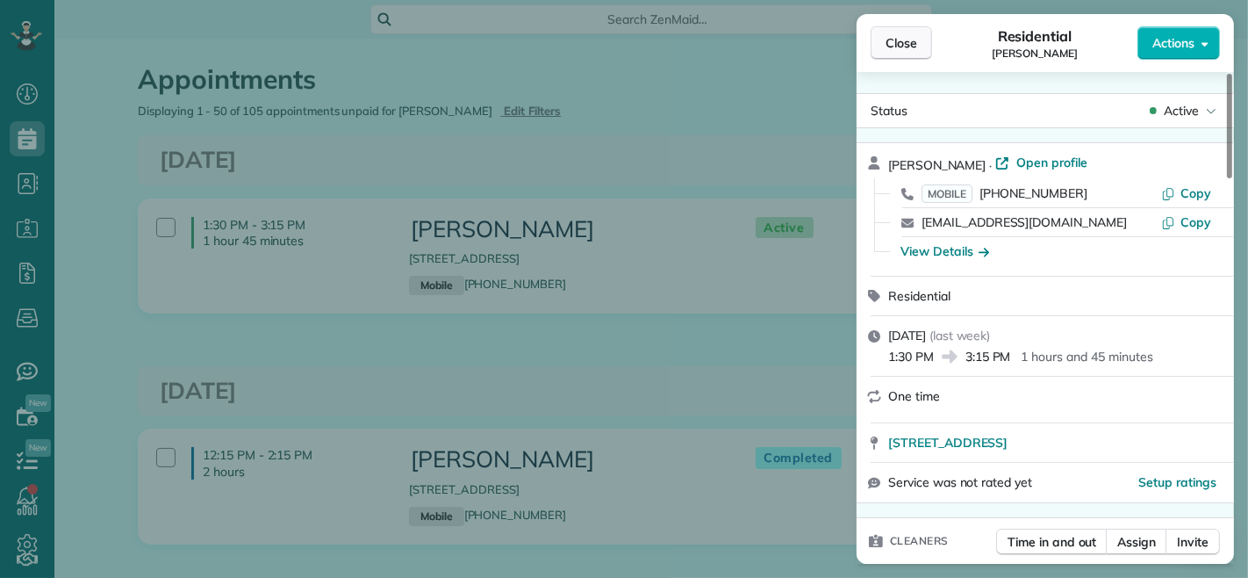
click at [876, 42] on button "Close" at bounding box center [901, 42] width 61 height 33
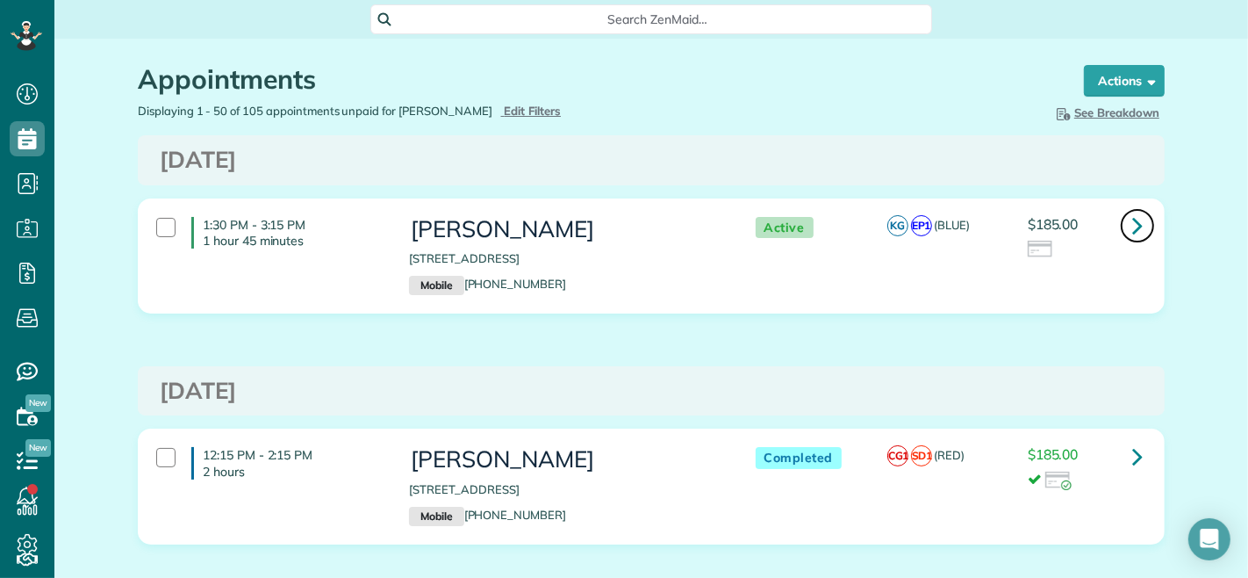
click at [1133, 217] on icon at bounding box center [1138, 225] width 11 height 31
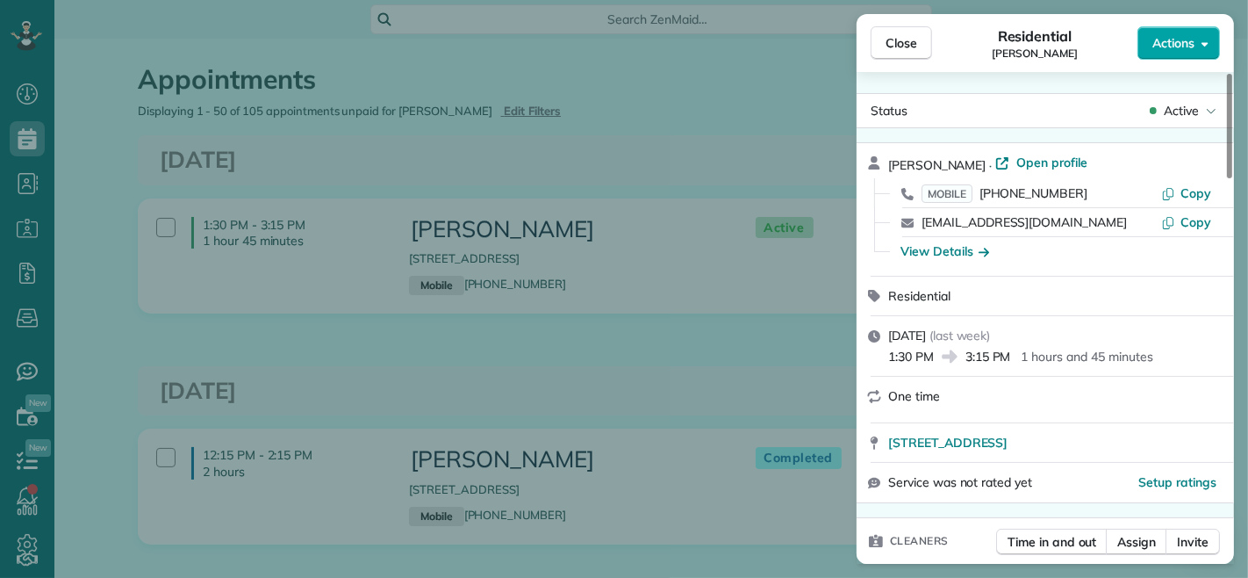
click at [1176, 40] on span "Actions" at bounding box center [1174, 43] width 42 height 18
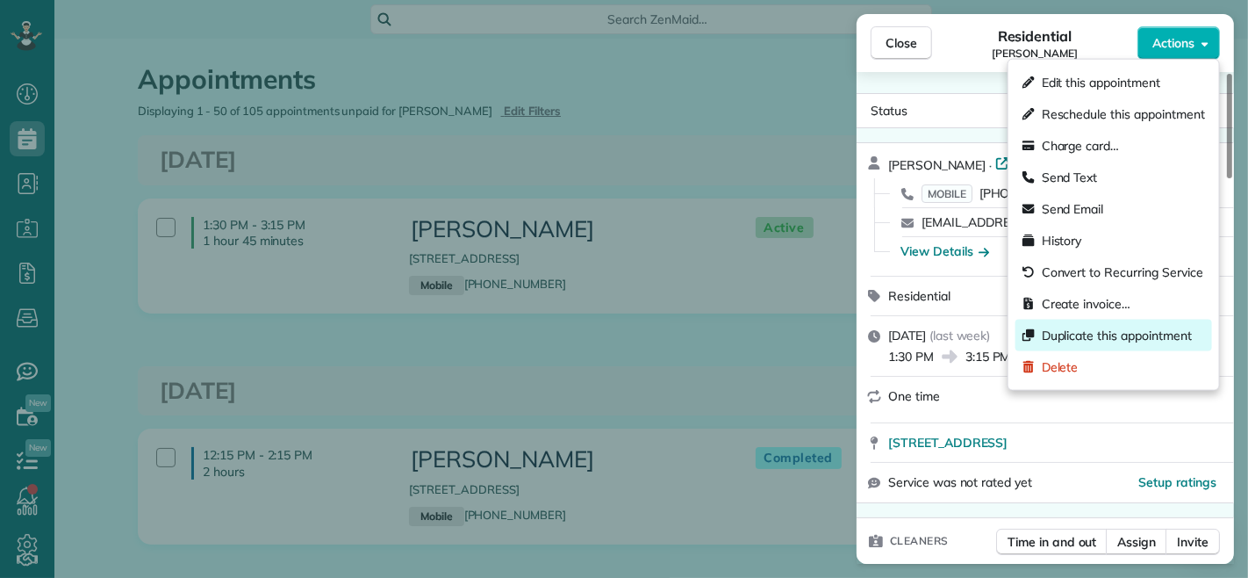
click at [1086, 335] on span "Duplicate this appointment" at bounding box center [1117, 336] width 150 height 18
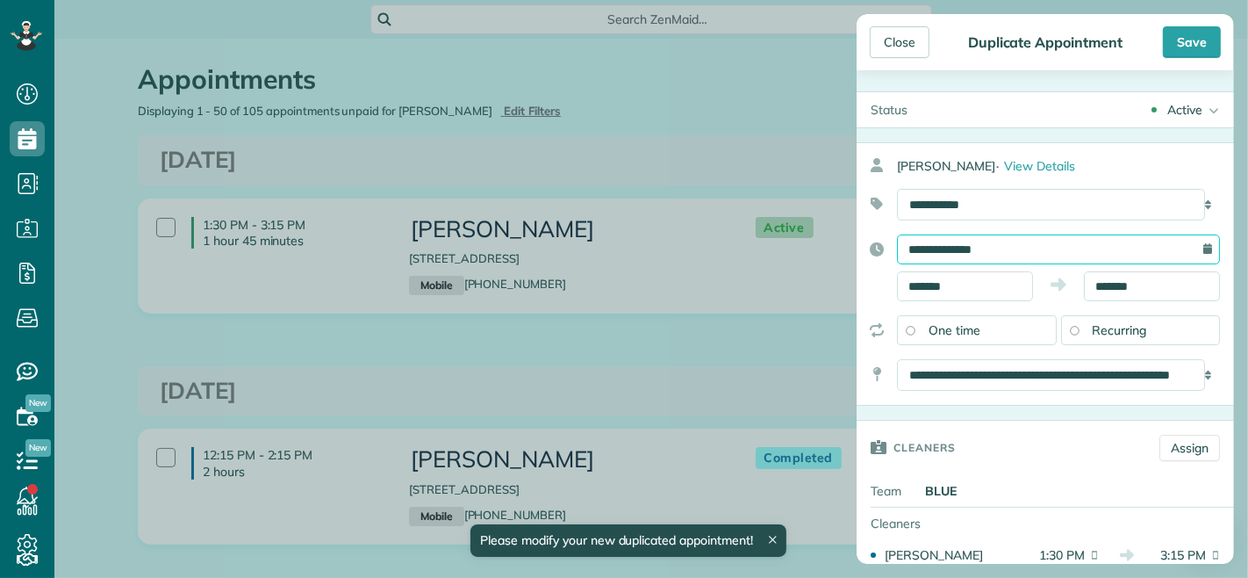
click at [971, 249] on input "**********" at bounding box center [1058, 249] width 323 height 30
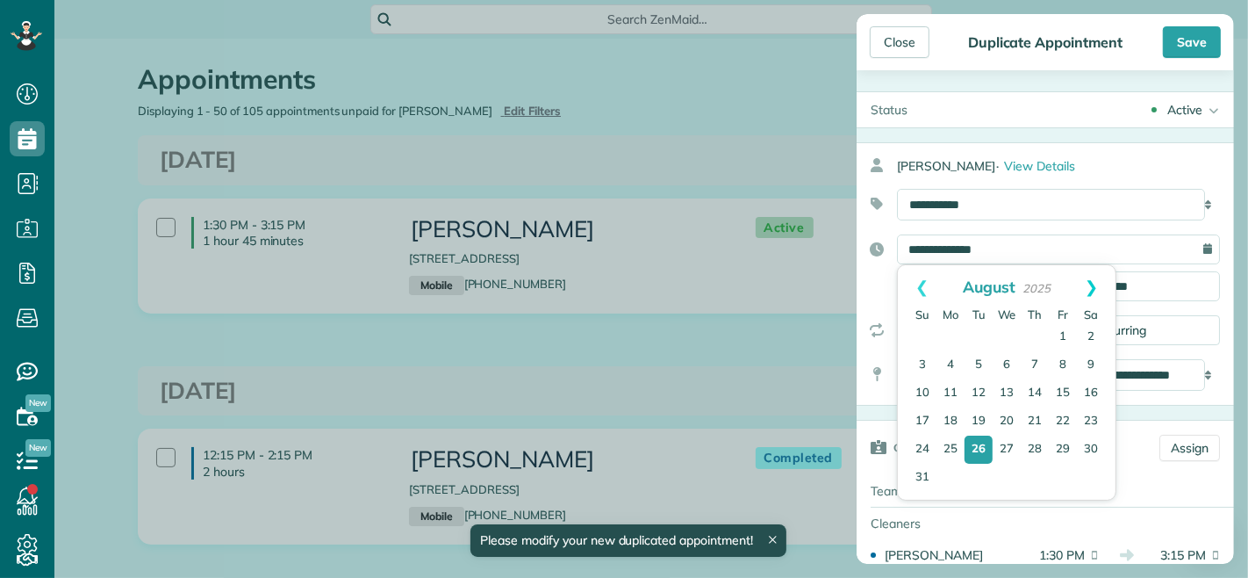
click at [1099, 287] on link "Next" at bounding box center [1092, 287] width 48 height 44
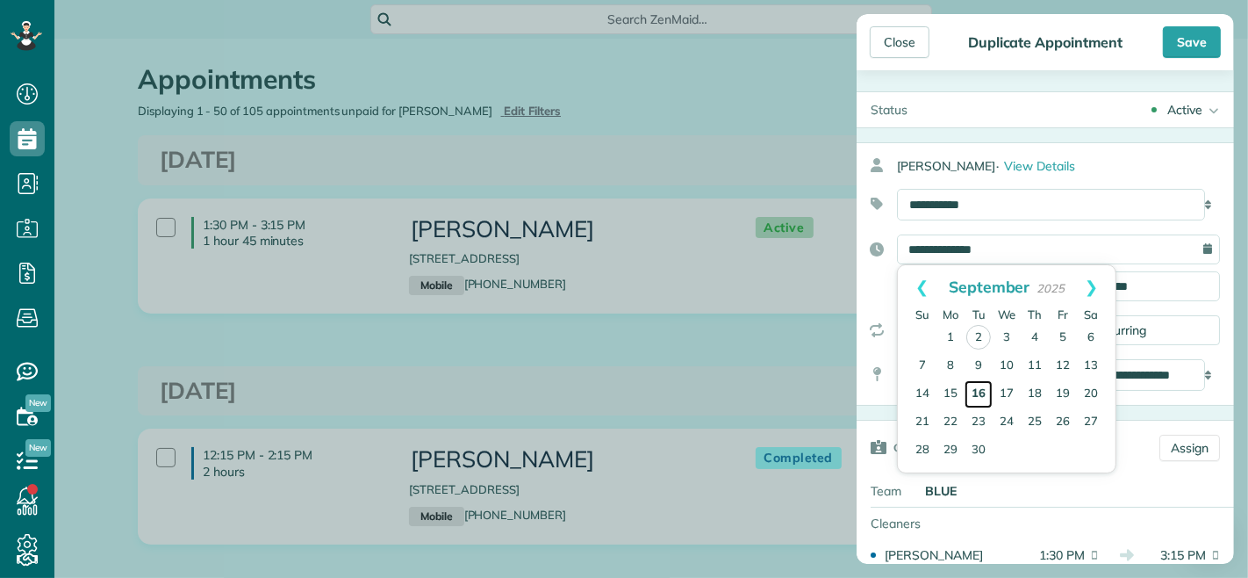
click at [989, 392] on link "16" at bounding box center [979, 394] width 28 height 28
type input "**********"
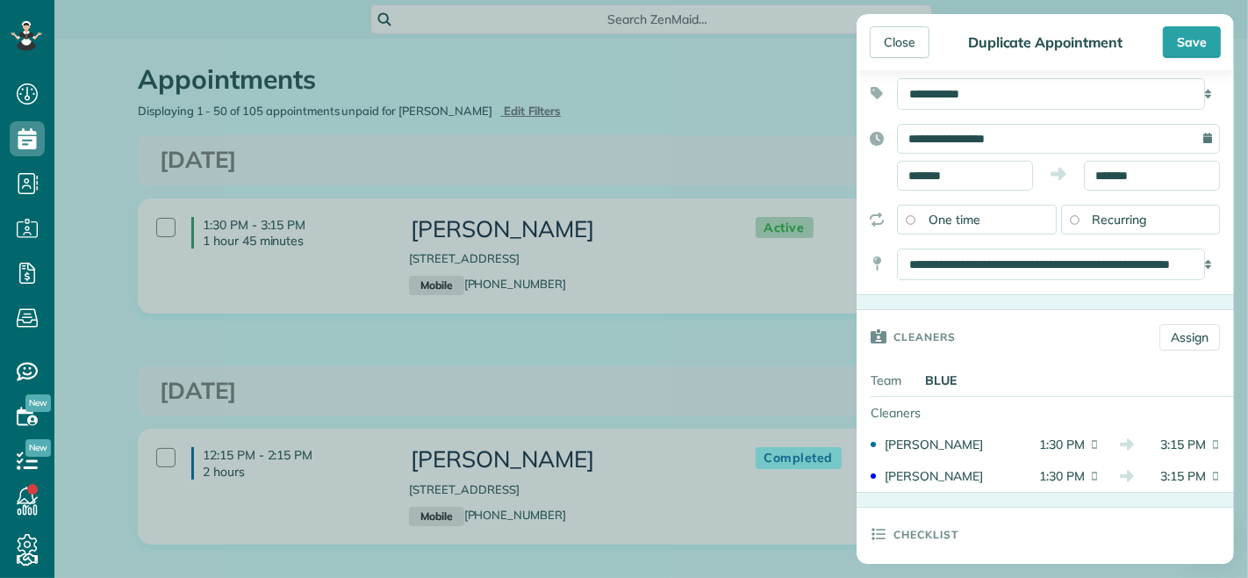
scroll to position [195, 0]
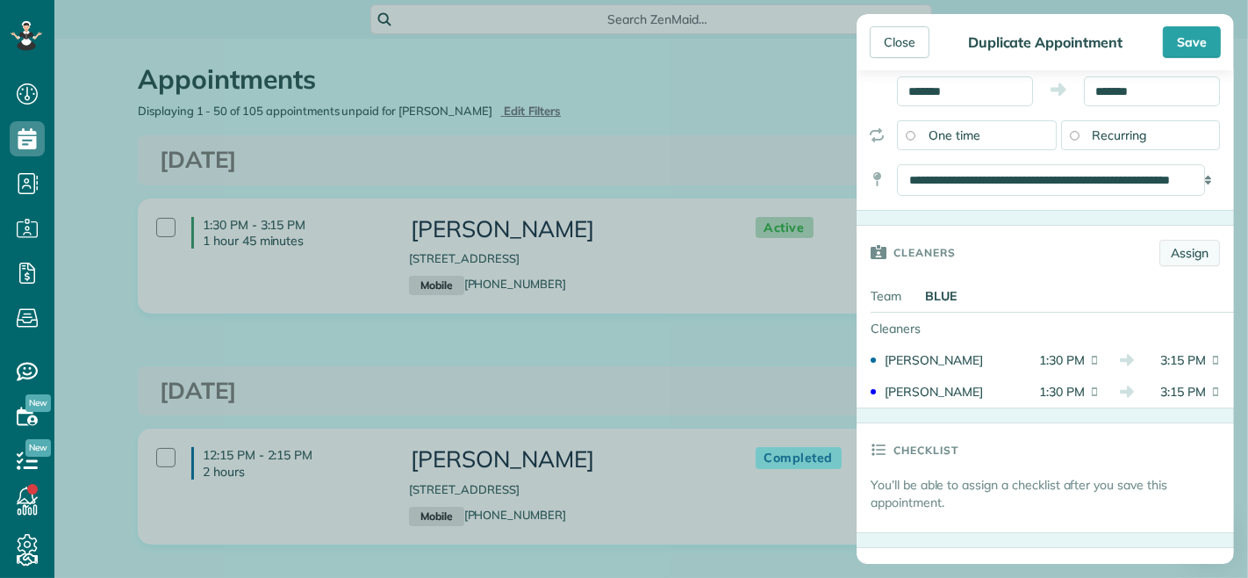
click at [1166, 249] on link "Assign" at bounding box center [1190, 253] width 61 height 26
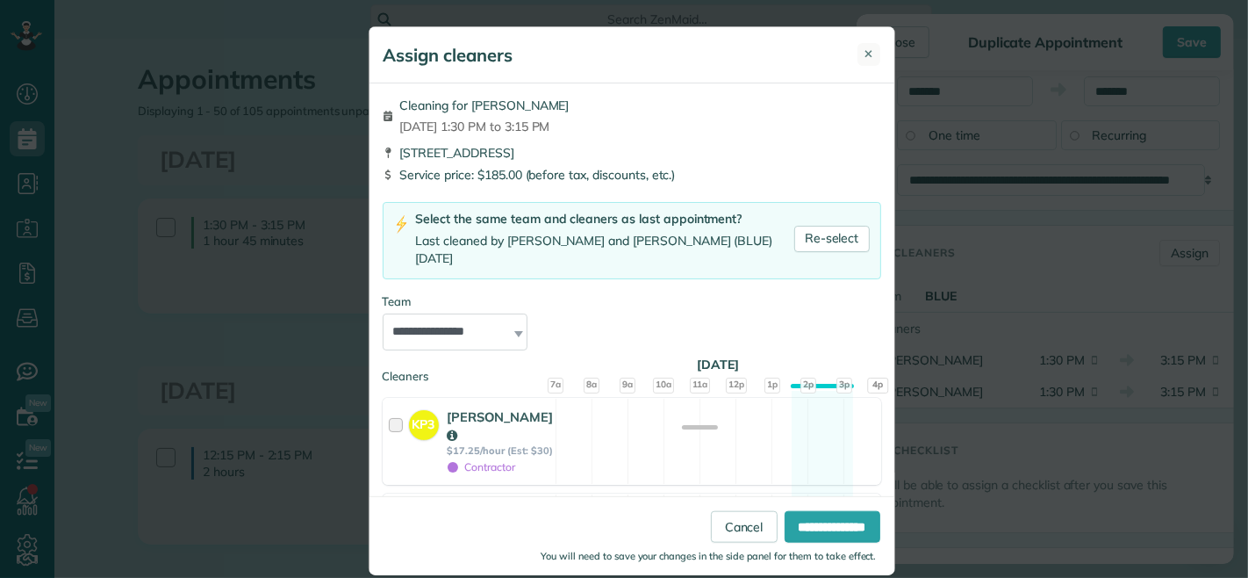
click at [865, 47] on span "✕" at bounding box center [870, 54] width 10 height 17
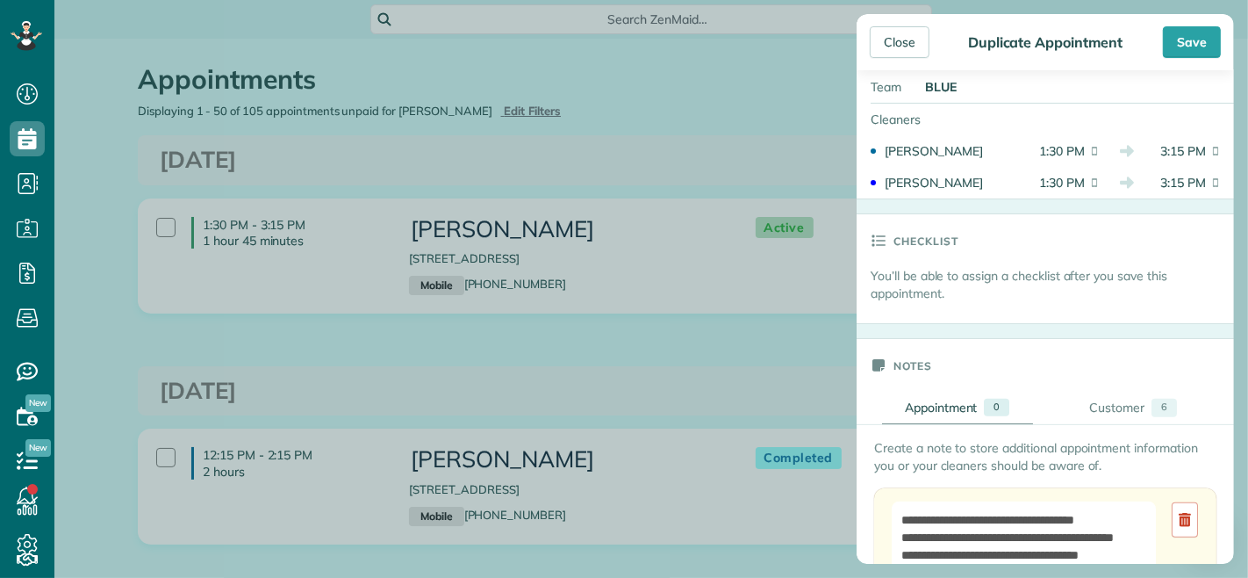
scroll to position [0, 0]
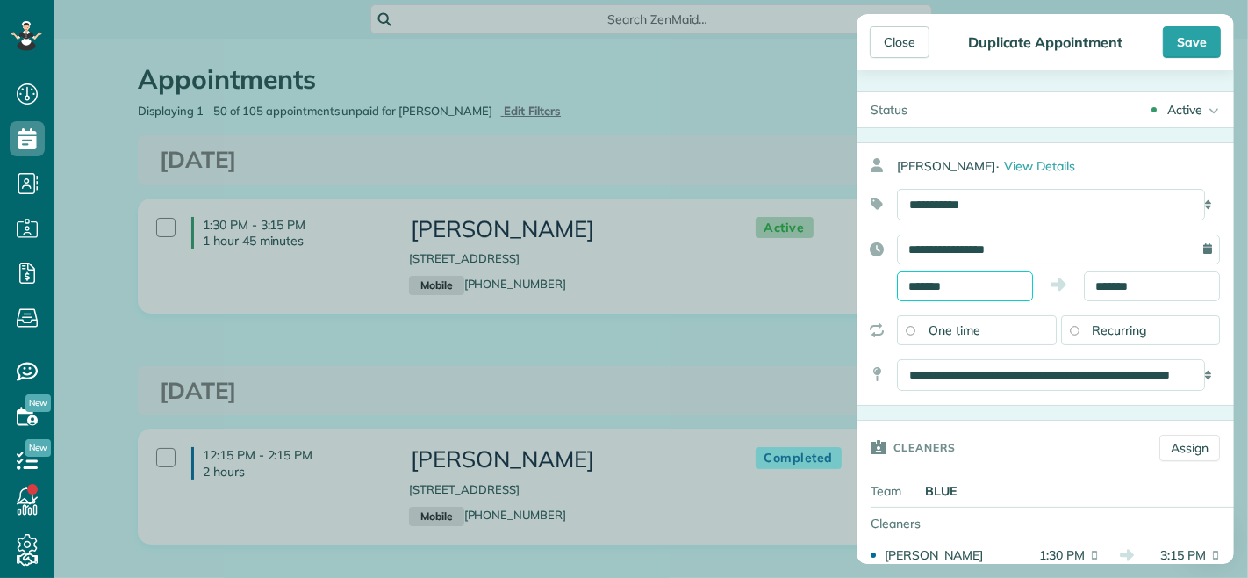
click at [958, 287] on input "*******" at bounding box center [965, 286] width 136 height 30
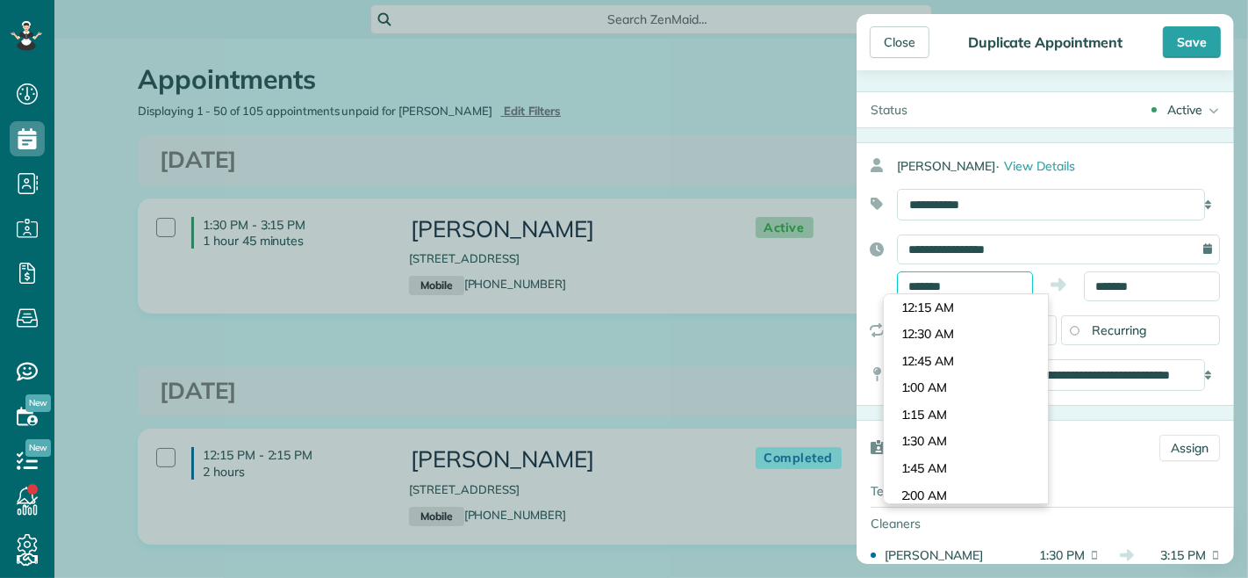
scroll to position [1392, 0]
click at [1046, 273] on div "******* *******" at bounding box center [1058, 286] width 323 height 30
click at [972, 284] on input "*******" at bounding box center [965, 286] width 136 height 30
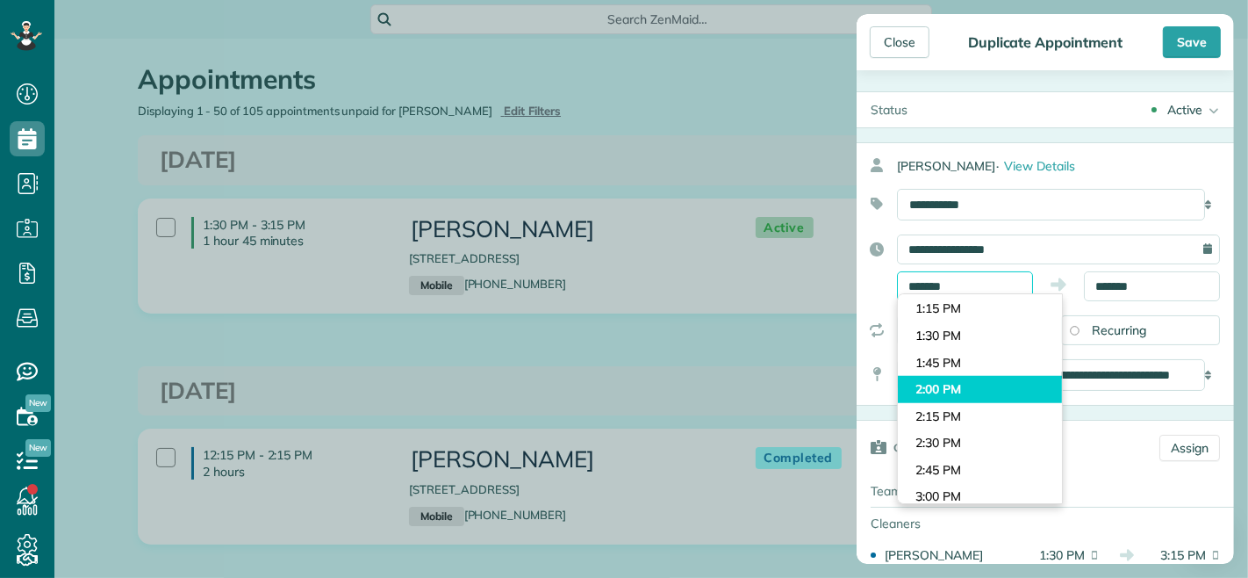
scroll to position [1295, 0]
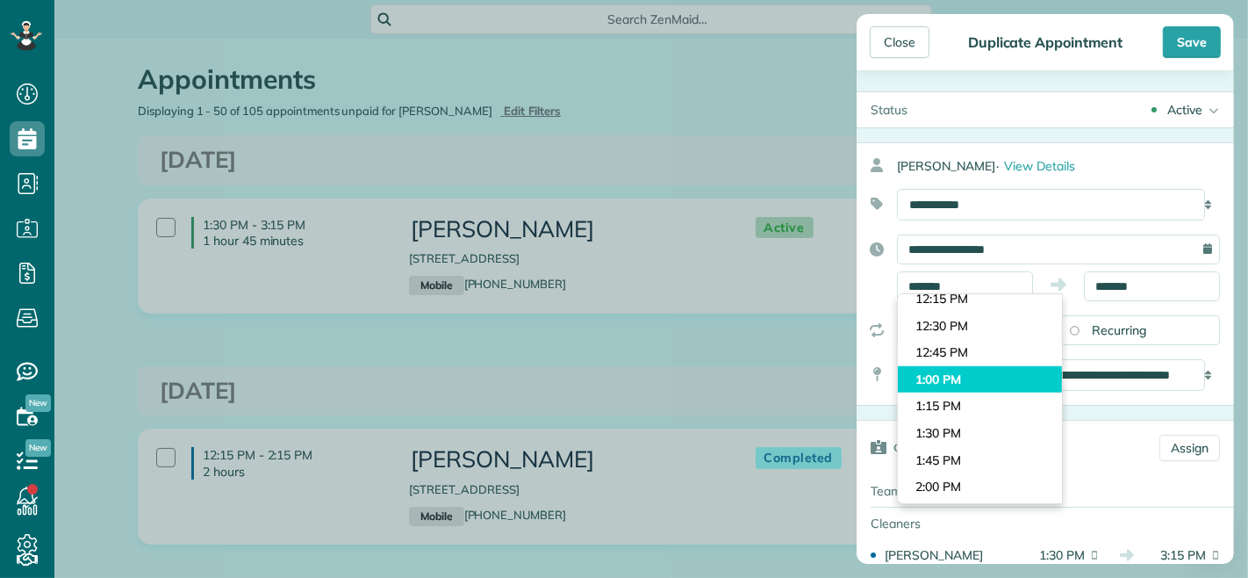
type input "*******"
click at [983, 378] on body "Dashboard Scheduling Calendar View List View Dispatch View - Weekly scheduling …" at bounding box center [624, 289] width 1248 height 578
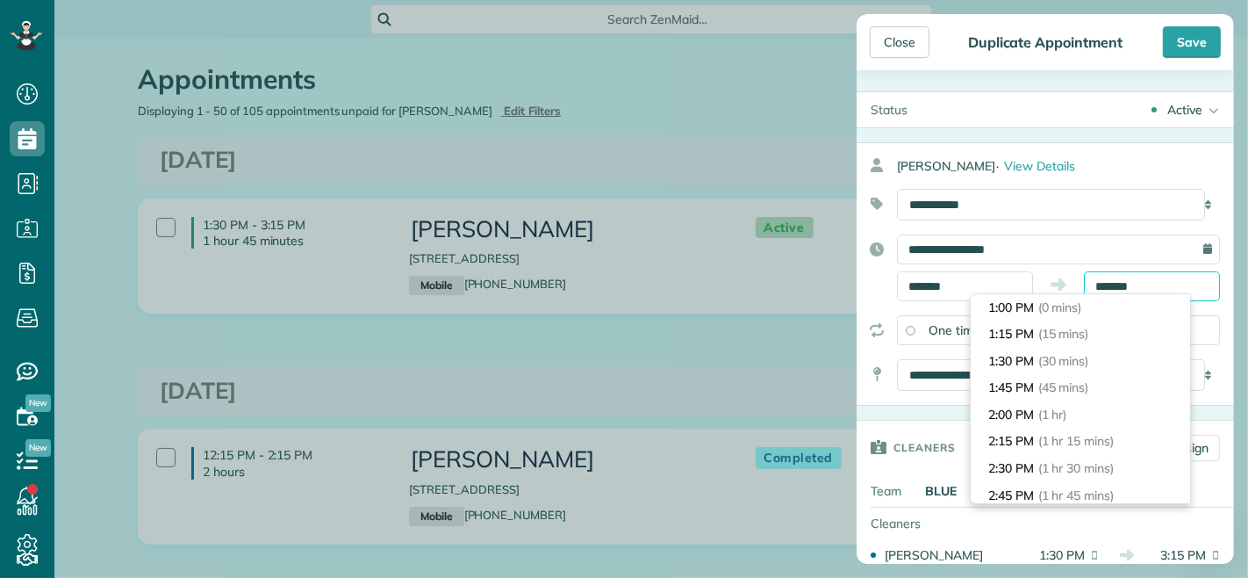
click at [1125, 286] on input "*******" at bounding box center [1152, 286] width 136 height 30
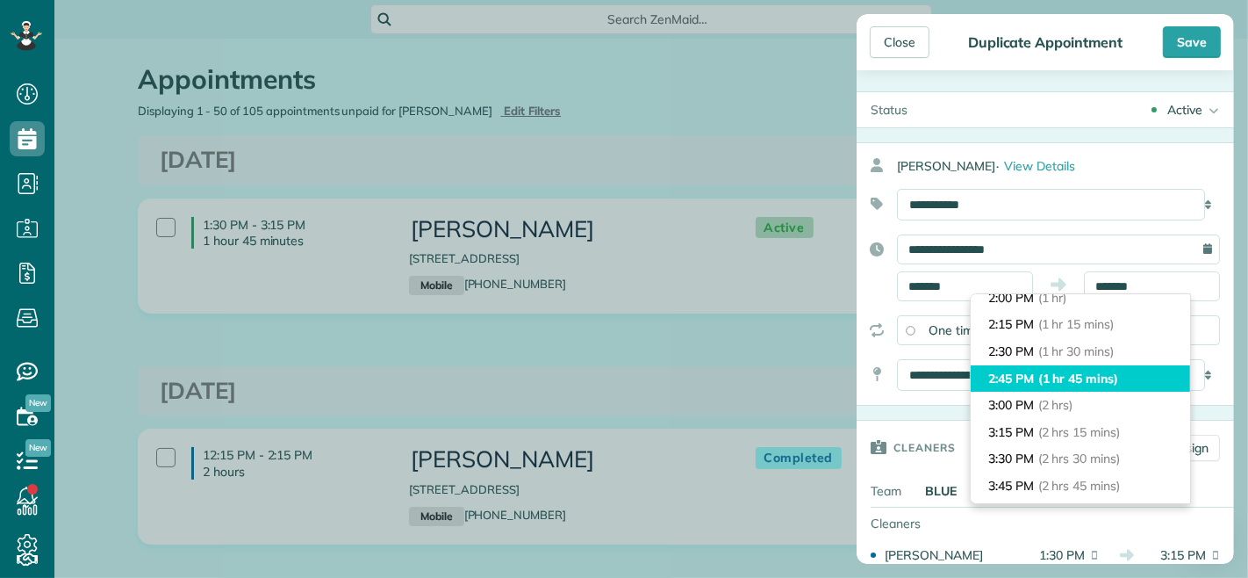
type input "*******"
click at [1099, 380] on span "(1 hr 45 mins)" at bounding box center [1079, 378] width 80 height 16
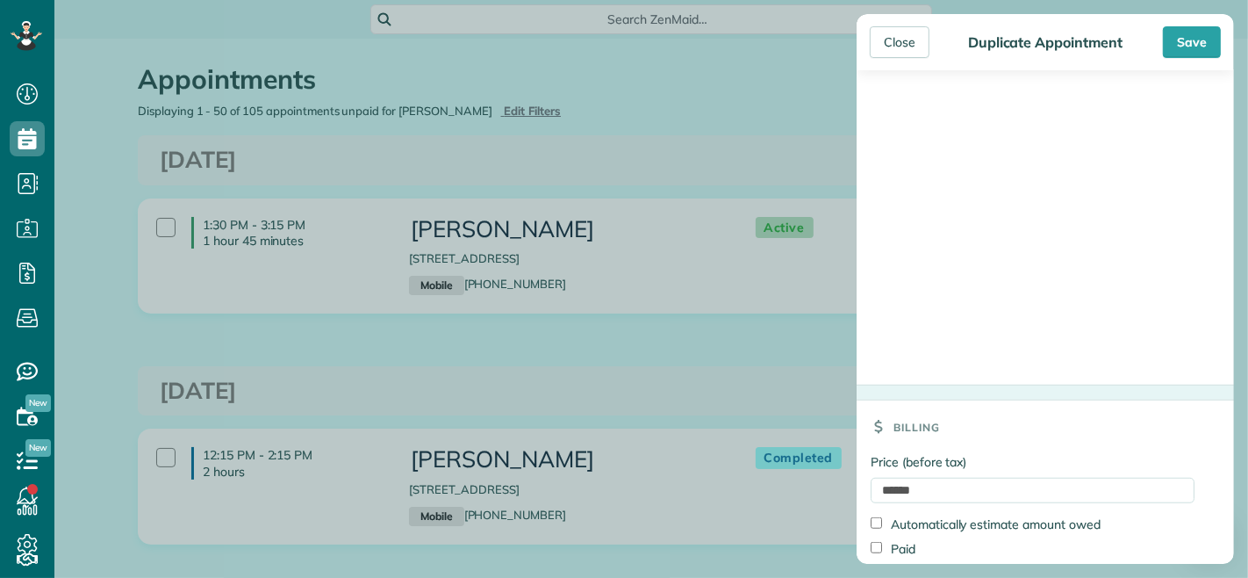
scroll to position [1151, 0]
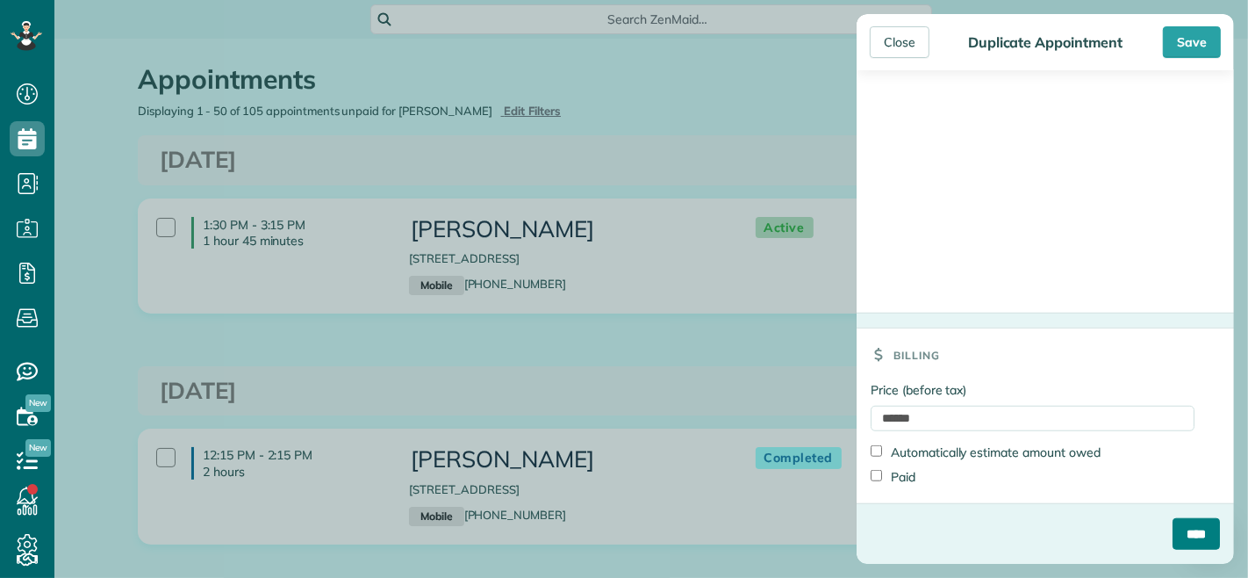
click at [1173, 541] on input "****" at bounding box center [1196, 534] width 47 height 32
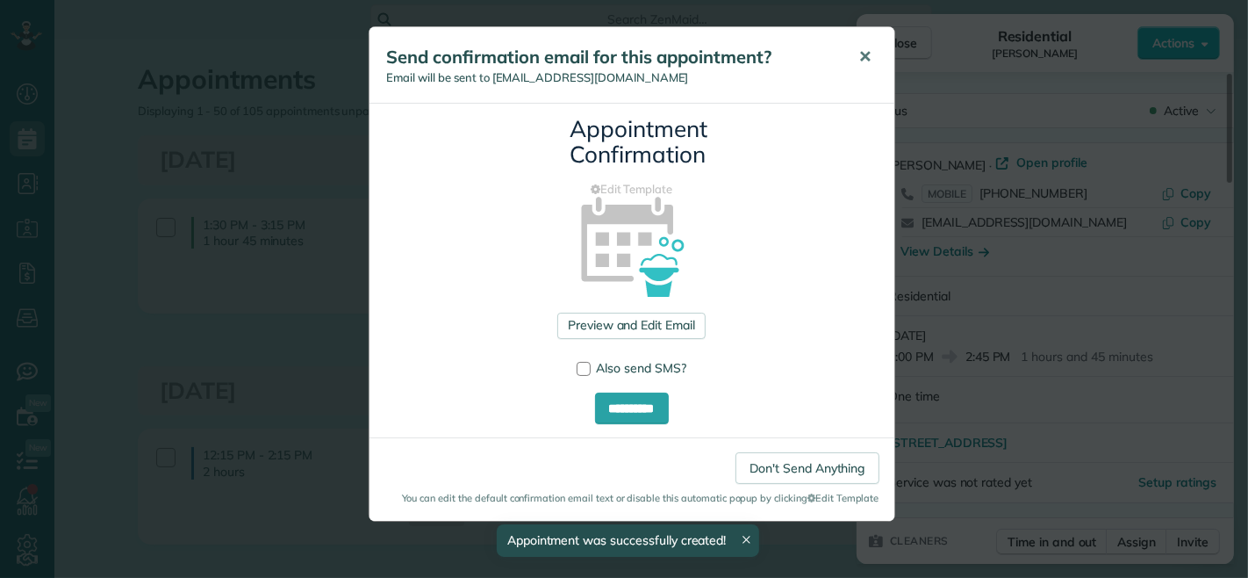
click at [867, 63] on span "✕" at bounding box center [865, 57] width 13 height 20
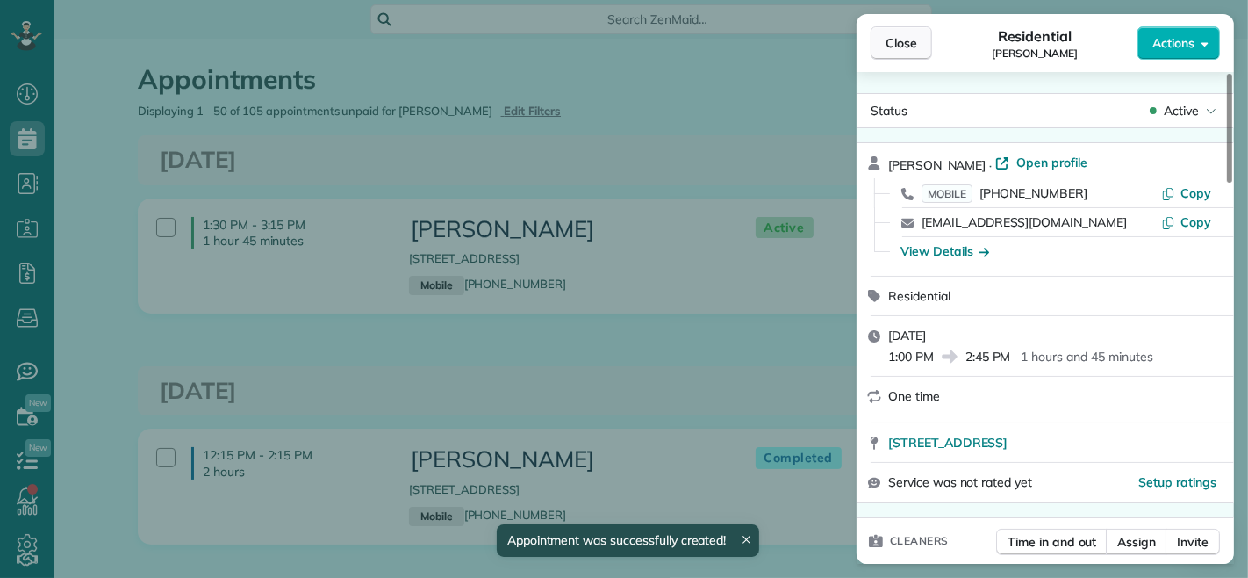
click at [904, 39] on span "Close" at bounding box center [902, 43] width 32 height 18
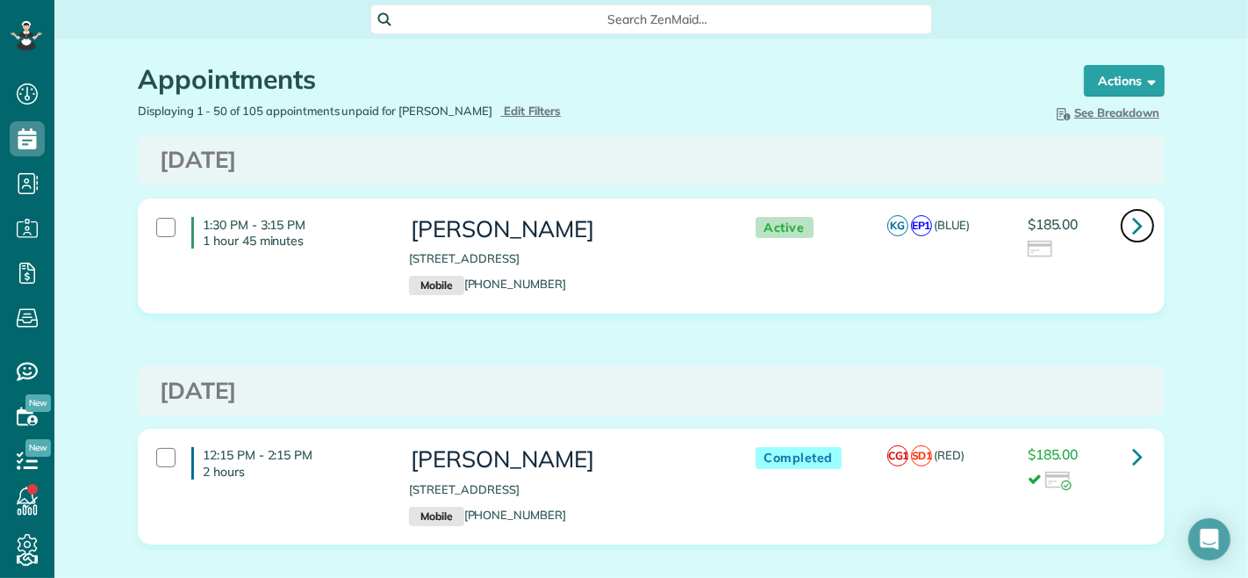
click at [1133, 223] on icon at bounding box center [1138, 225] width 11 height 31
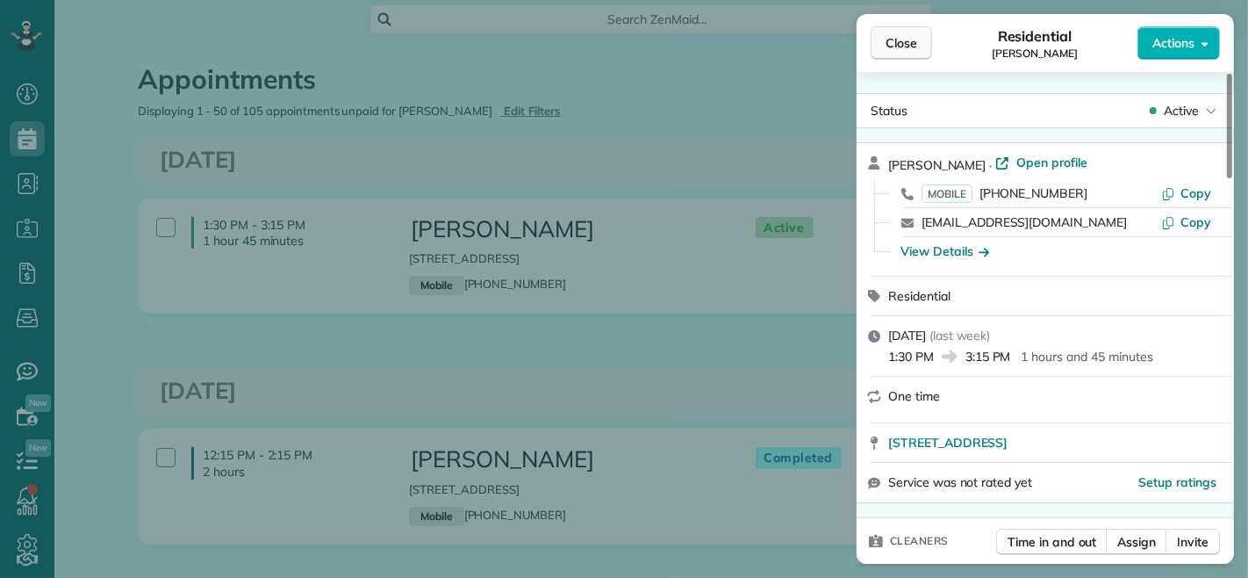
click at [902, 47] on span "Close" at bounding box center [902, 43] width 32 height 18
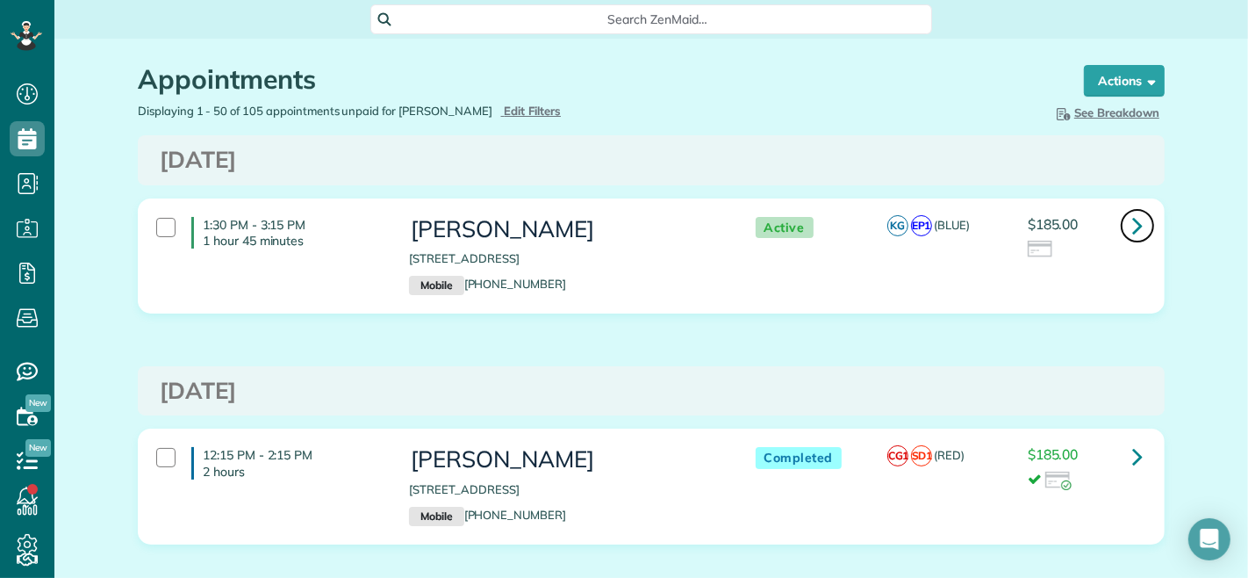
click at [1133, 220] on icon at bounding box center [1138, 225] width 11 height 31
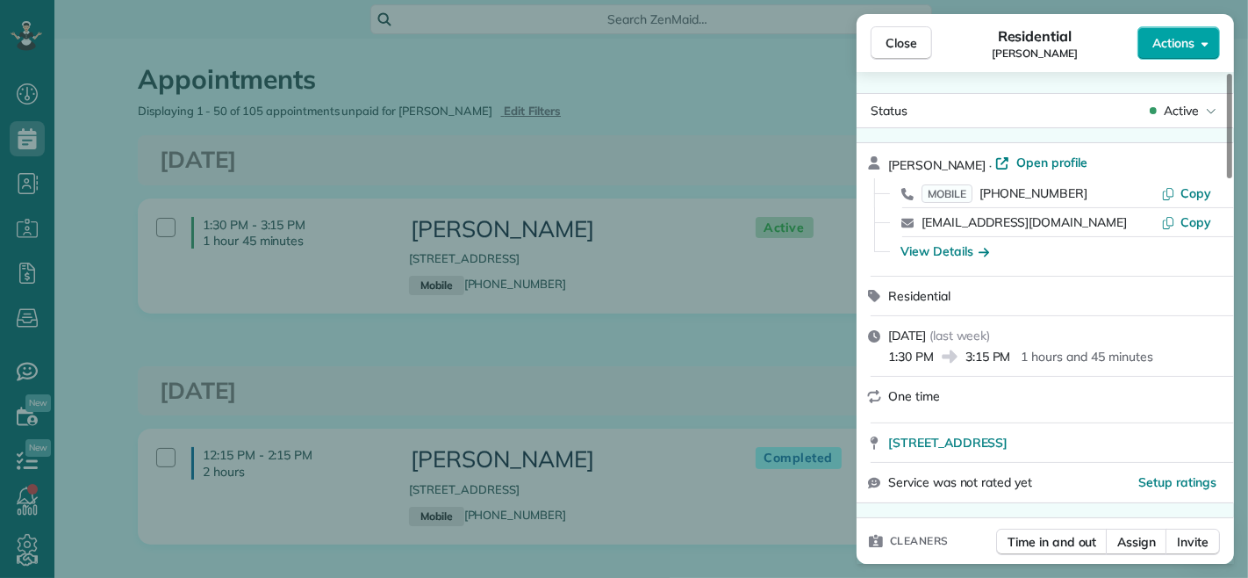
click at [1162, 54] on button "Actions" at bounding box center [1179, 42] width 83 height 33
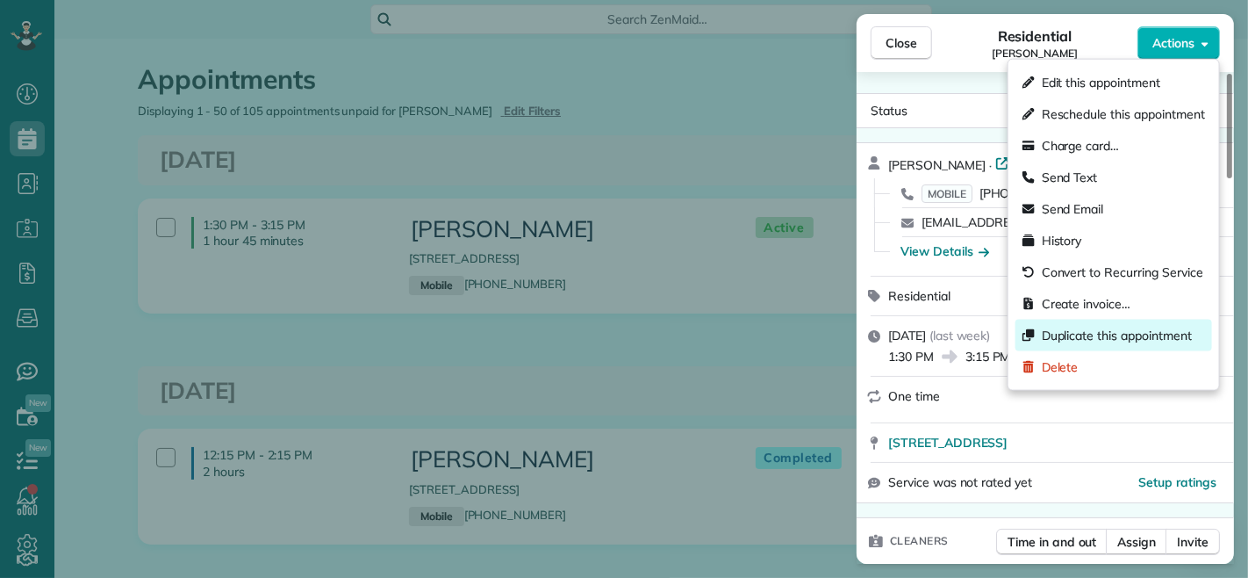
click at [1102, 330] on span "Duplicate this appointment" at bounding box center [1117, 336] width 150 height 18
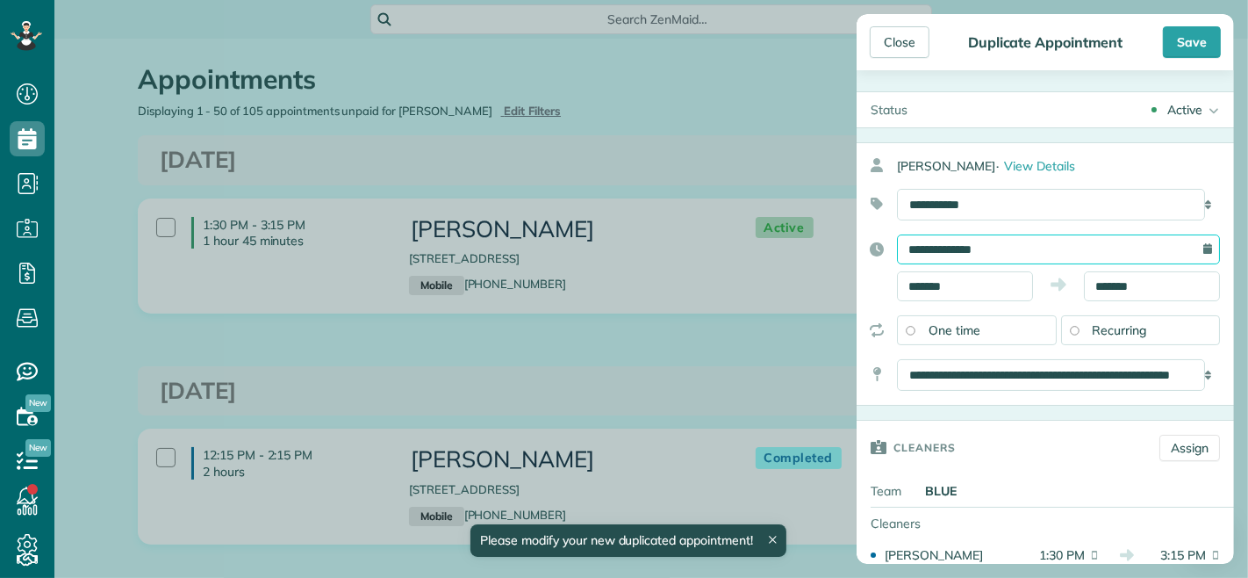
click at [1030, 252] on input "**********" at bounding box center [1058, 249] width 323 height 30
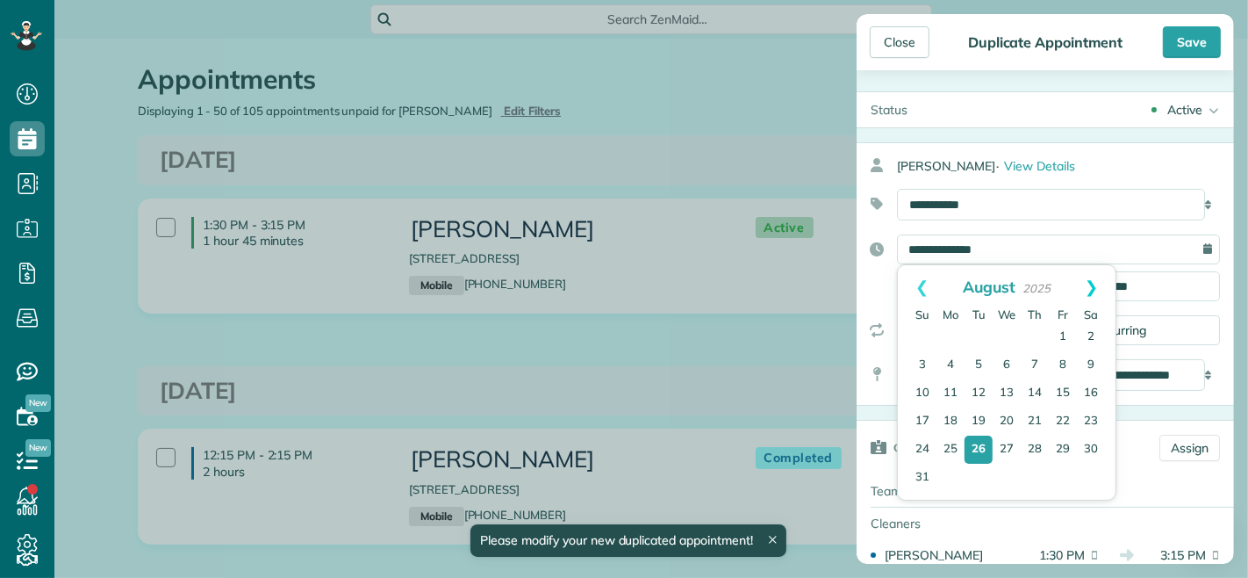
click at [1096, 283] on link "Next" at bounding box center [1092, 287] width 48 height 44
click at [975, 361] on link "7" at bounding box center [979, 365] width 28 height 28
type input "**********"
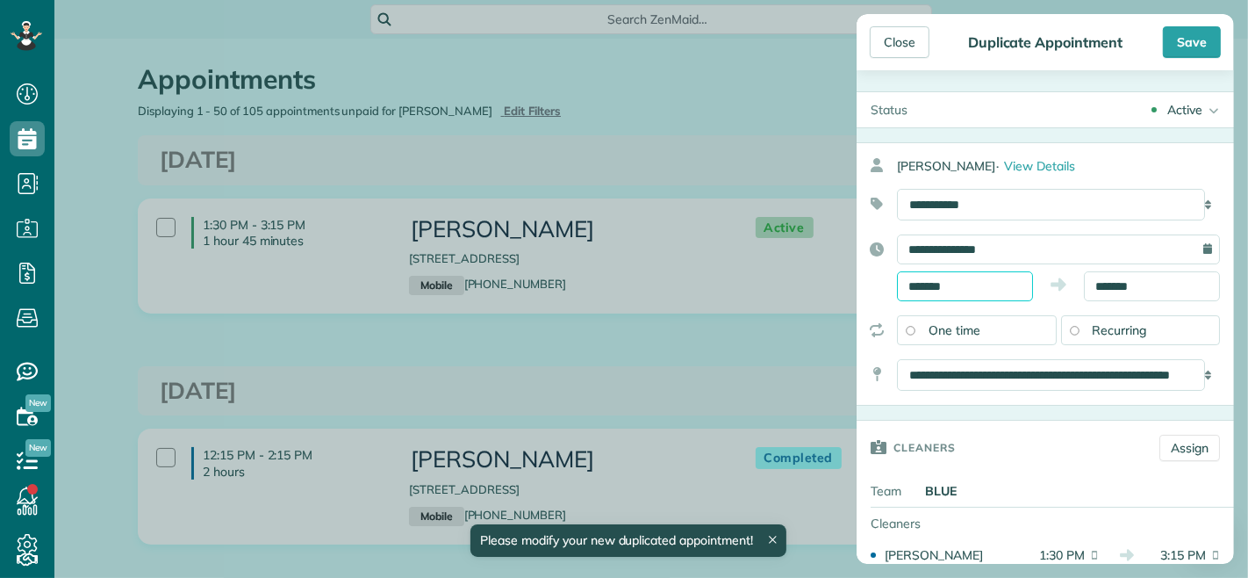
click at [953, 297] on body "Dashboard Scheduling Calendar View List View Dispatch View - Weekly scheduling …" at bounding box center [624, 289] width 1248 height 578
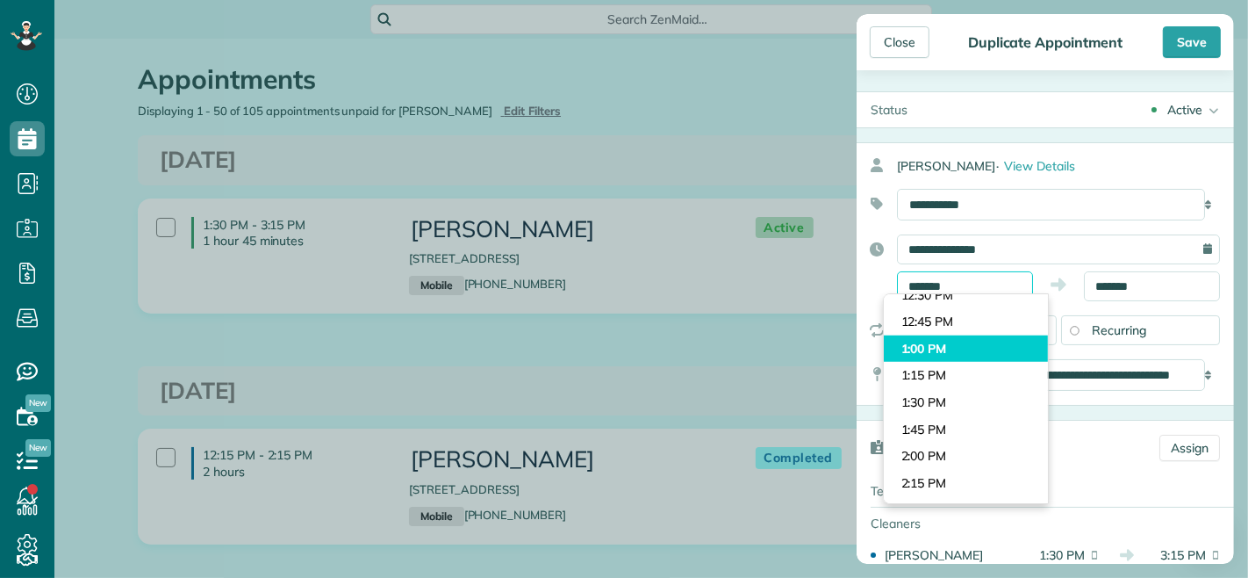
scroll to position [1295, 0]
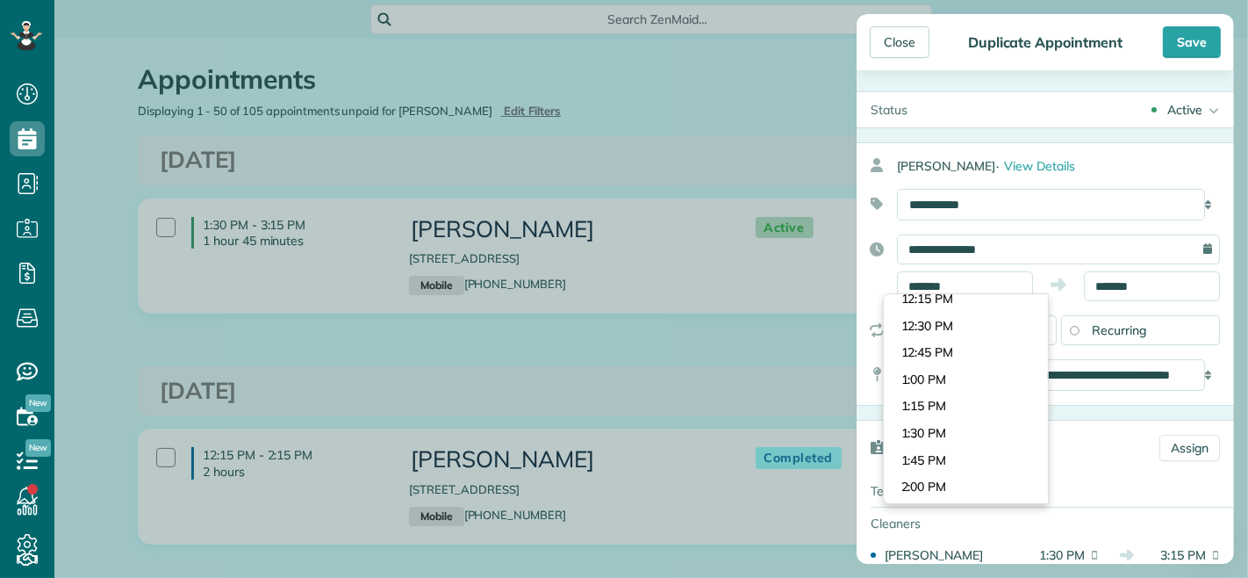
type input "*******"
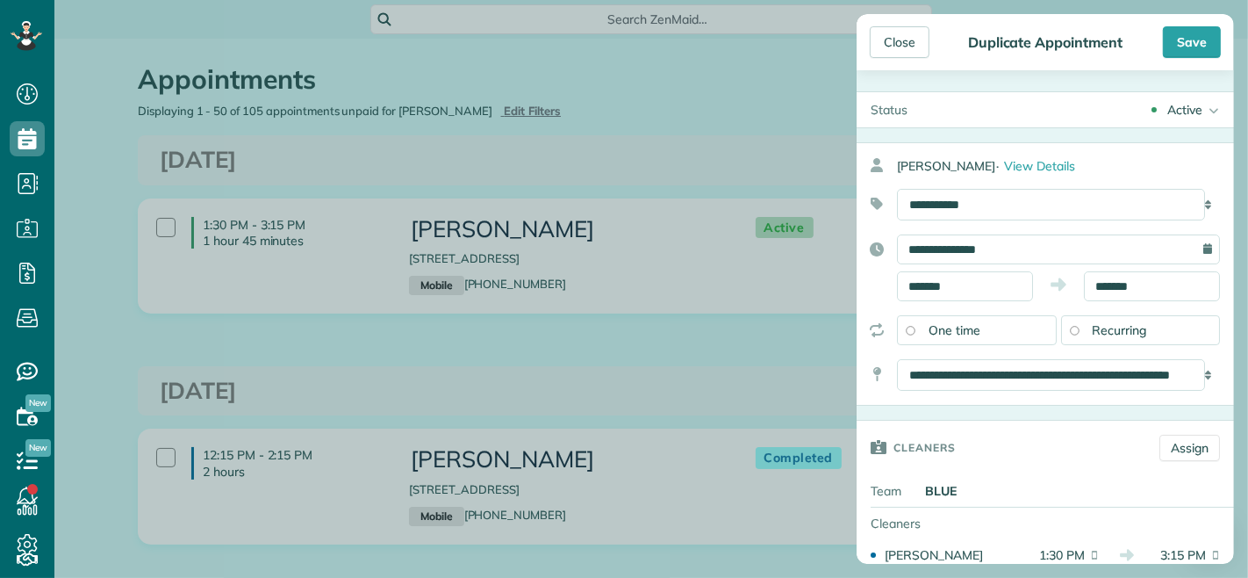
click at [970, 383] on body "Dashboard Scheduling Calendar View List View Dispatch View - Weekly scheduling …" at bounding box center [624, 289] width 1248 height 578
click at [1118, 296] on body "Dashboard Scheduling Calendar View List View Dispatch View - Weekly scheduling …" at bounding box center [624, 289] width 1248 height 578
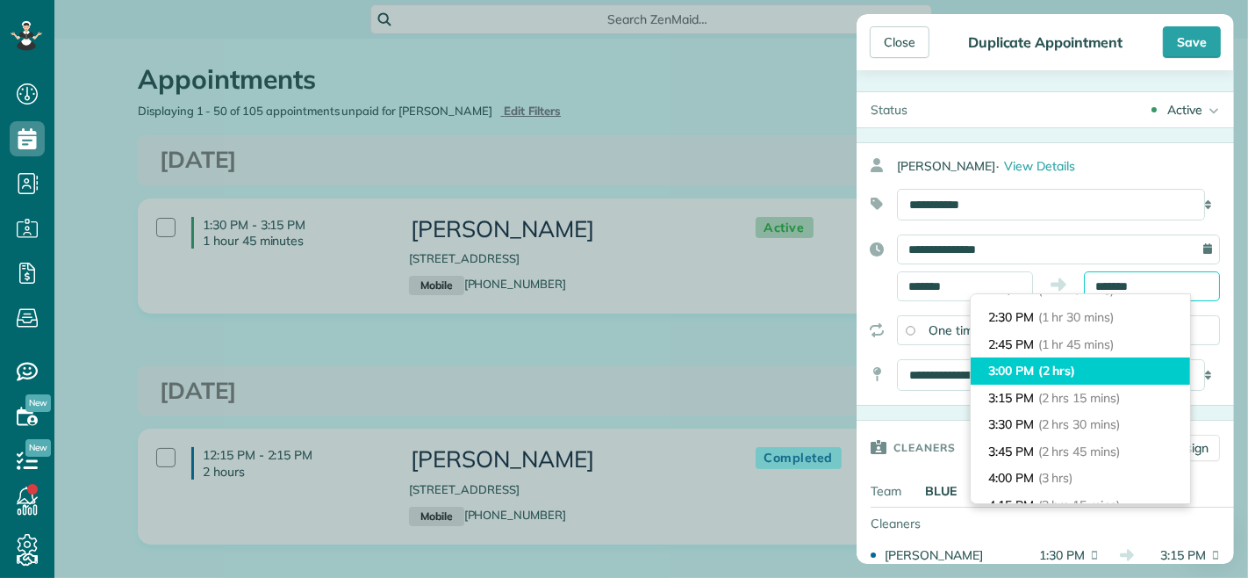
scroll to position [117, 0]
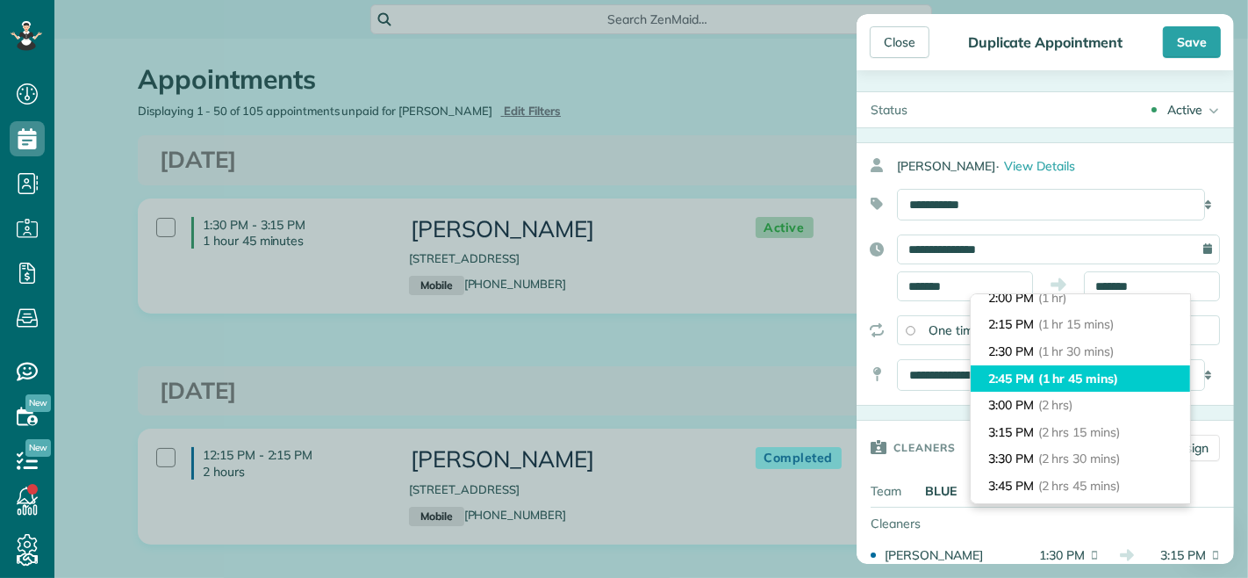
type input "*******"
click at [1081, 371] on span "(1 hr 45 mins)" at bounding box center [1079, 378] width 80 height 16
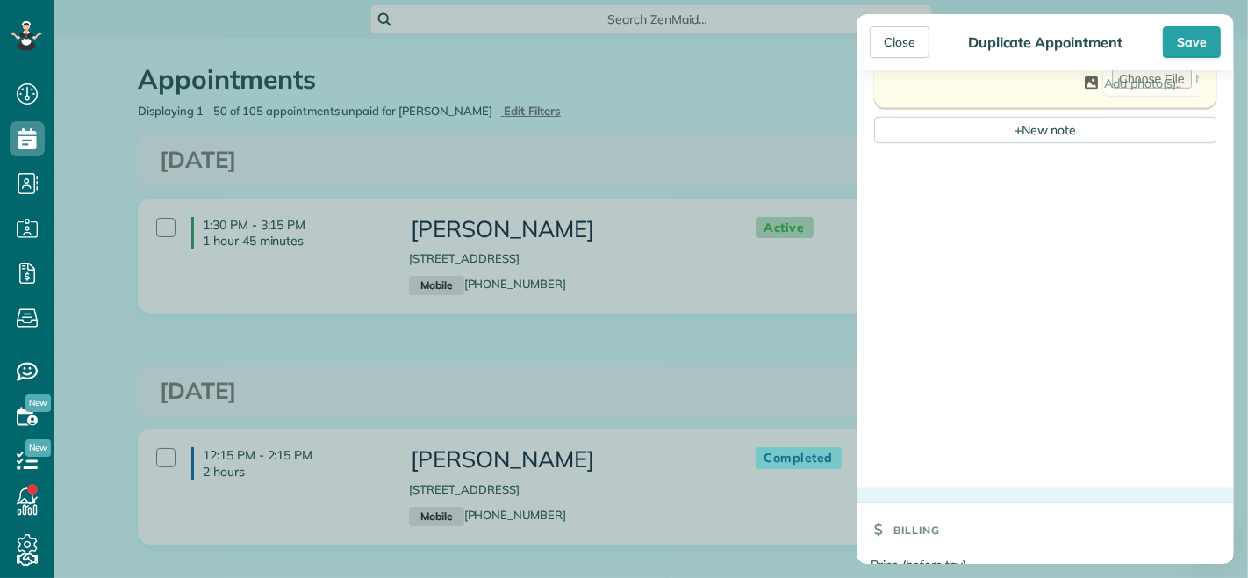
scroll to position [1151, 0]
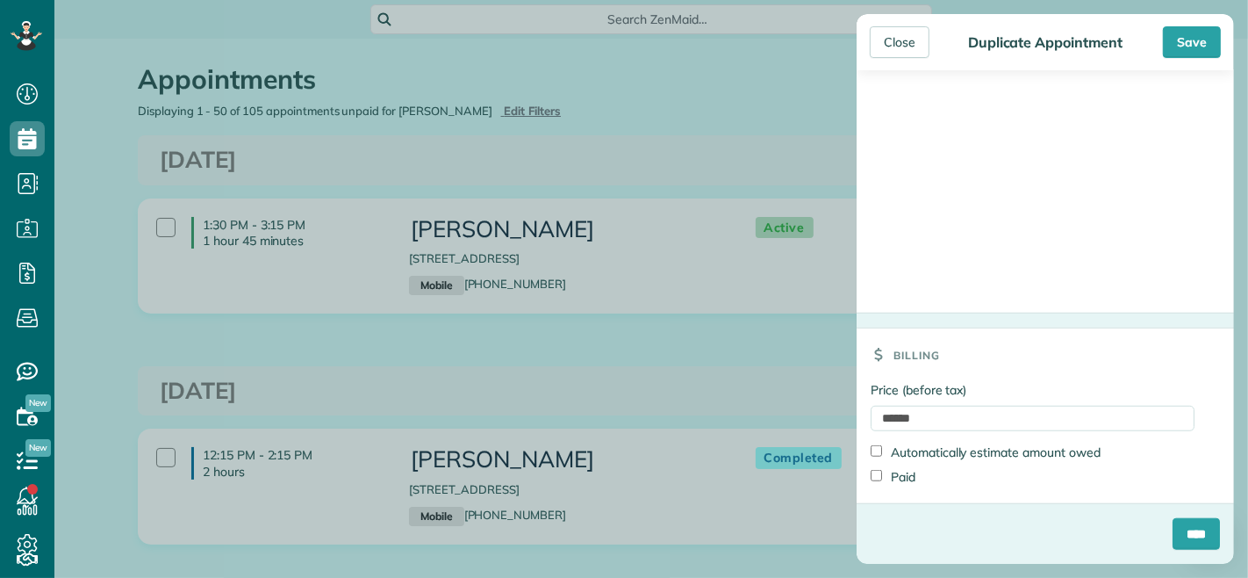
click at [1181, 524] on input "****" at bounding box center [1196, 534] width 47 height 32
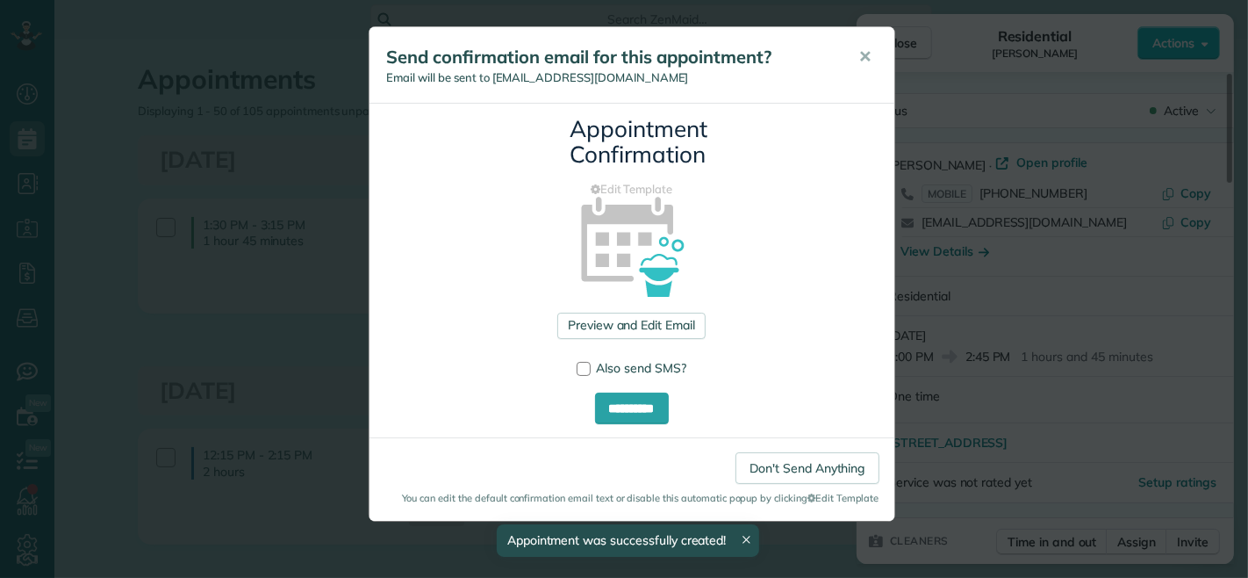
click at [864, 58] on span "✕" at bounding box center [865, 57] width 13 height 20
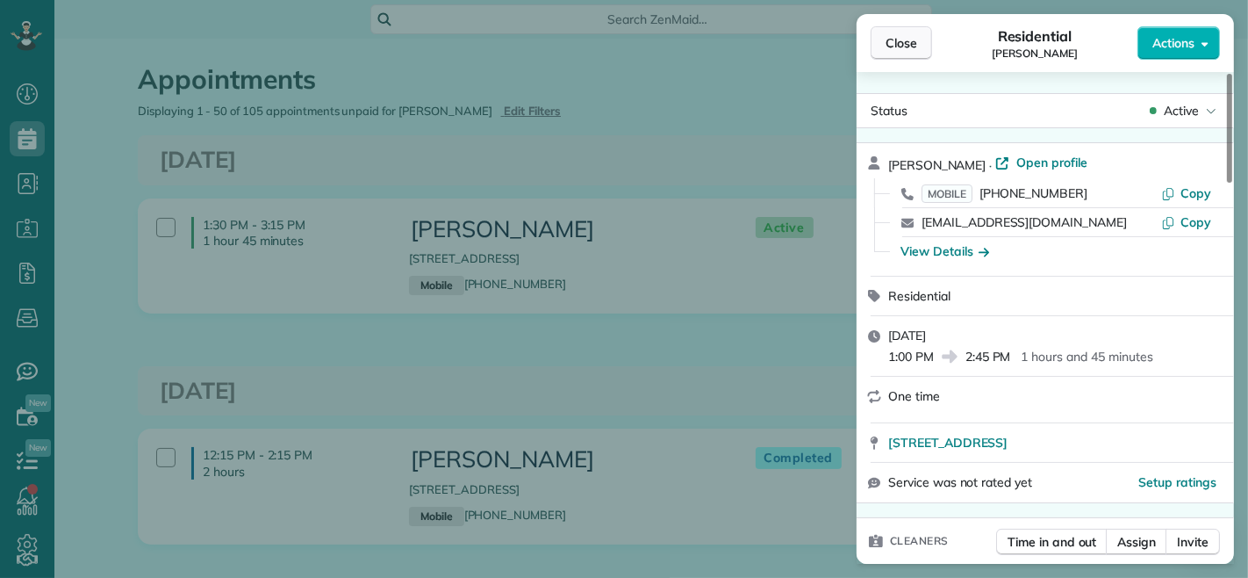
drag, startPoint x: 903, startPoint y: 40, endPoint x: 898, endPoint y: 57, distance: 18.1
click at [903, 40] on span "Close" at bounding box center [902, 43] width 32 height 18
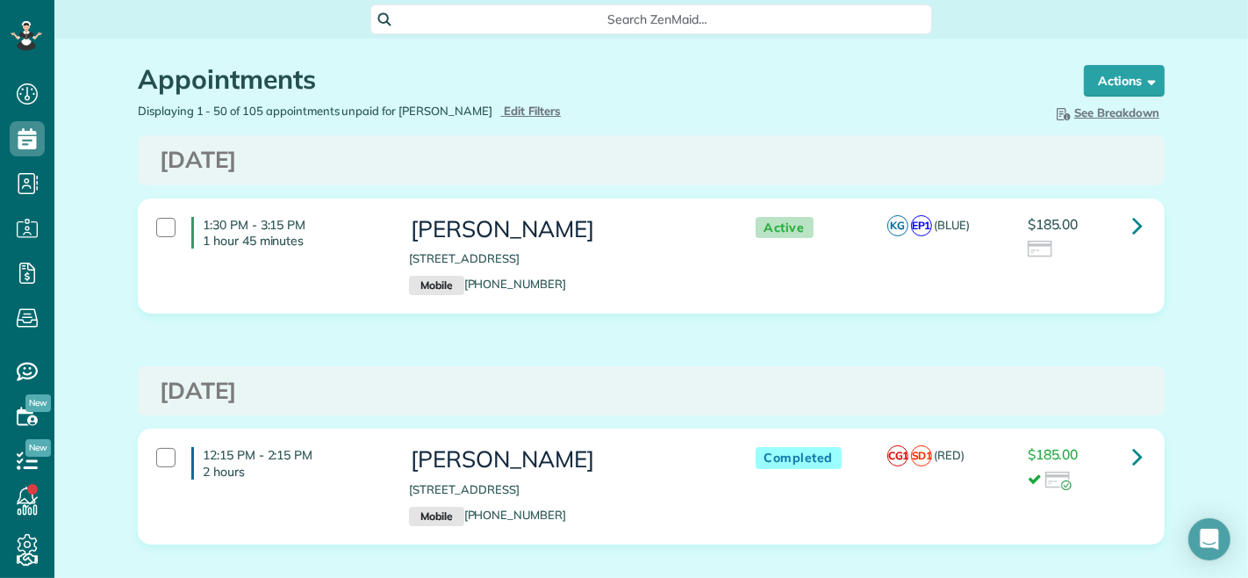
click at [522, 237] on h3 "[PERSON_NAME]" at bounding box center [564, 229] width 311 height 25
click at [1133, 233] on icon at bounding box center [1138, 225] width 11 height 31
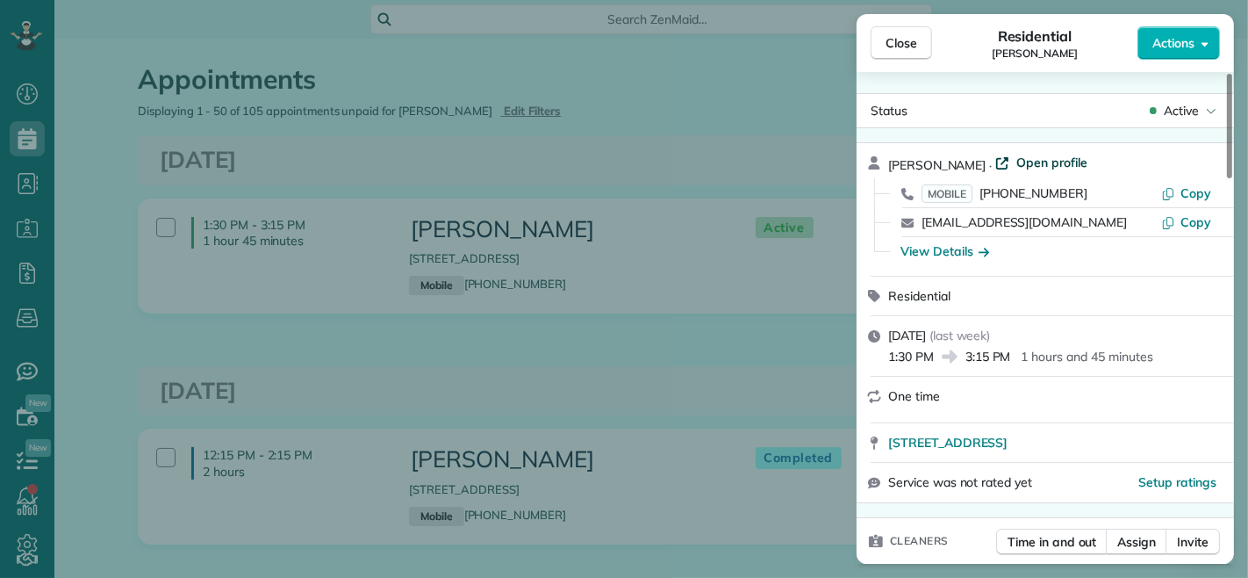
click at [1088, 168] on span "Open profile" at bounding box center [1052, 163] width 71 height 18
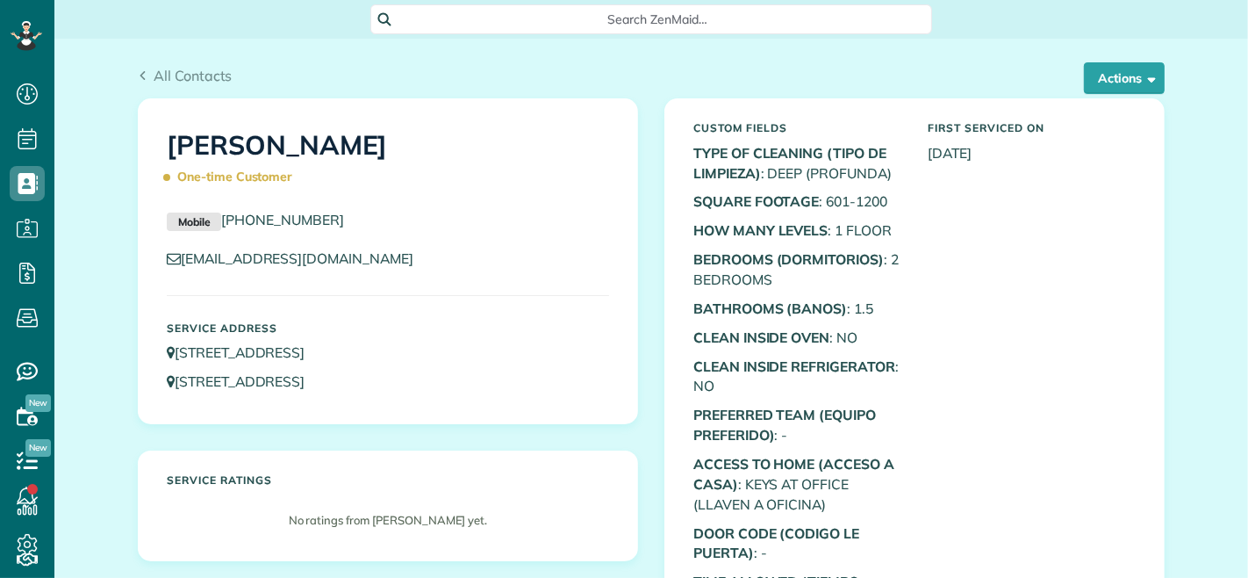
scroll to position [7, 7]
click at [1126, 95] on div "All Contacts Actions Edit Add Appointment Recent Activity Send Email Update Cus…" at bounding box center [651, 81] width 1027 height 33
click at [1124, 88] on button "Actions" at bounding box center [1124, 78] width 81 height 32
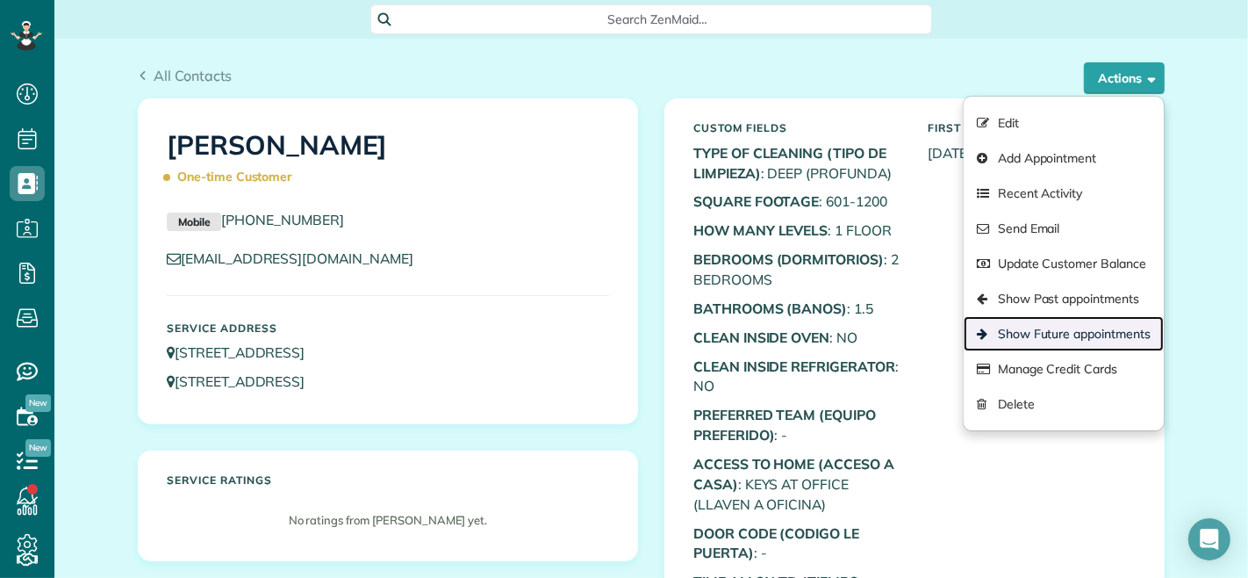
click at [1075, 328] on link "Show Future appointments" at bounding box center [1064, 333] width 200 height 35
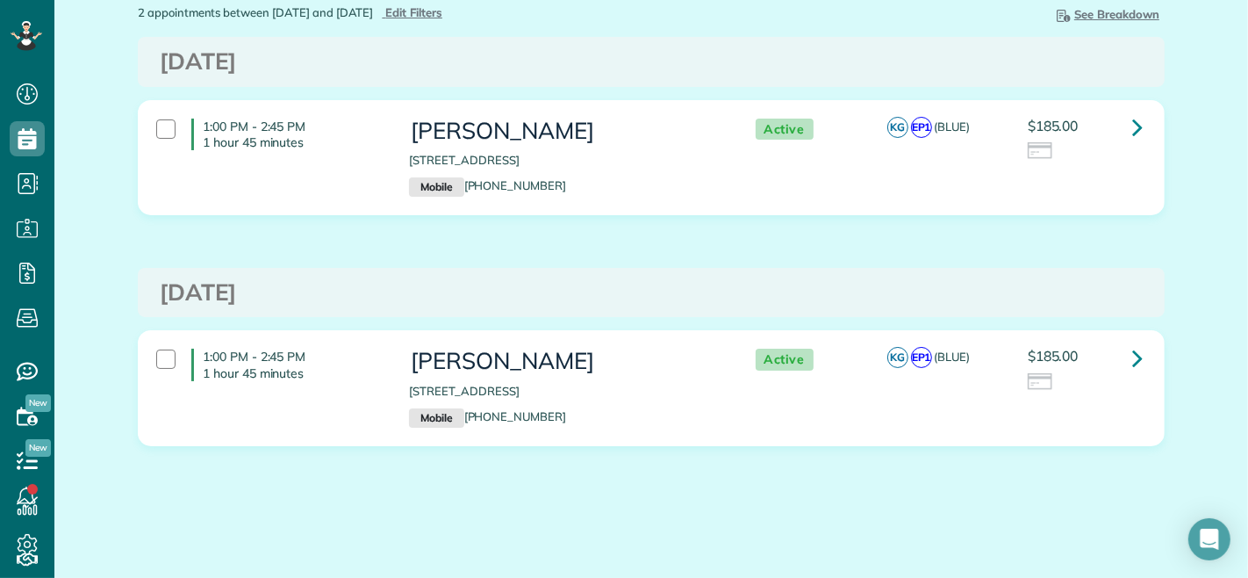
scroll to position [132, 0]
